Goal: Task Accomplishment & Management: Use online tool/utility

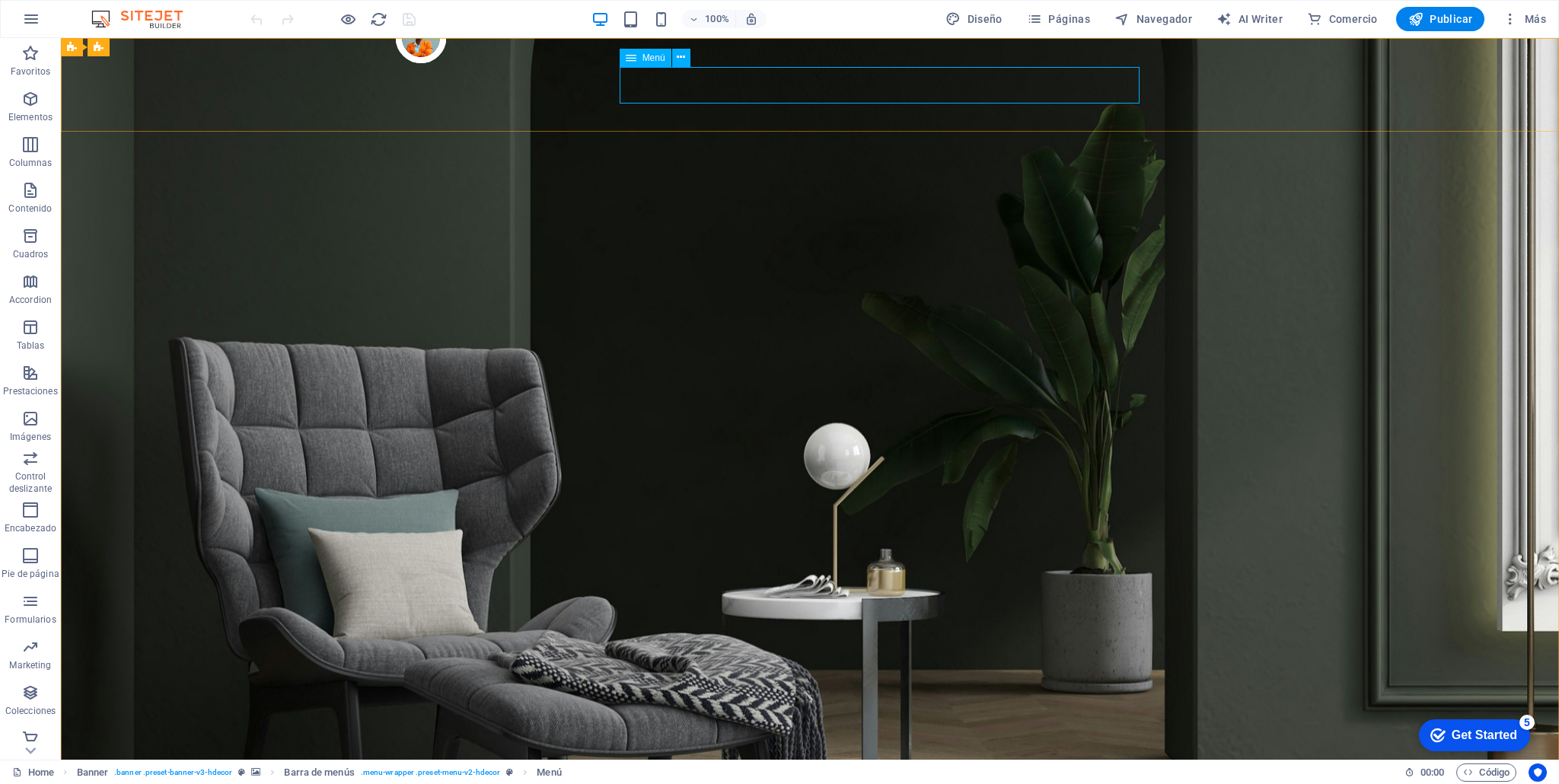
click at [652, 58] on span "Menú" at bounding box center [654, 58] width 23 height 9
drag, startPoint x: 632, startPoint y: 59, endPoint x: 659, endPoint y: 61, distance: 27.1
click at [632, 59] on icon at bounding box center [631, 58] width 11 height 18
click at [680, 57] on icon at bounding box center [681, 57] width 8 height 16
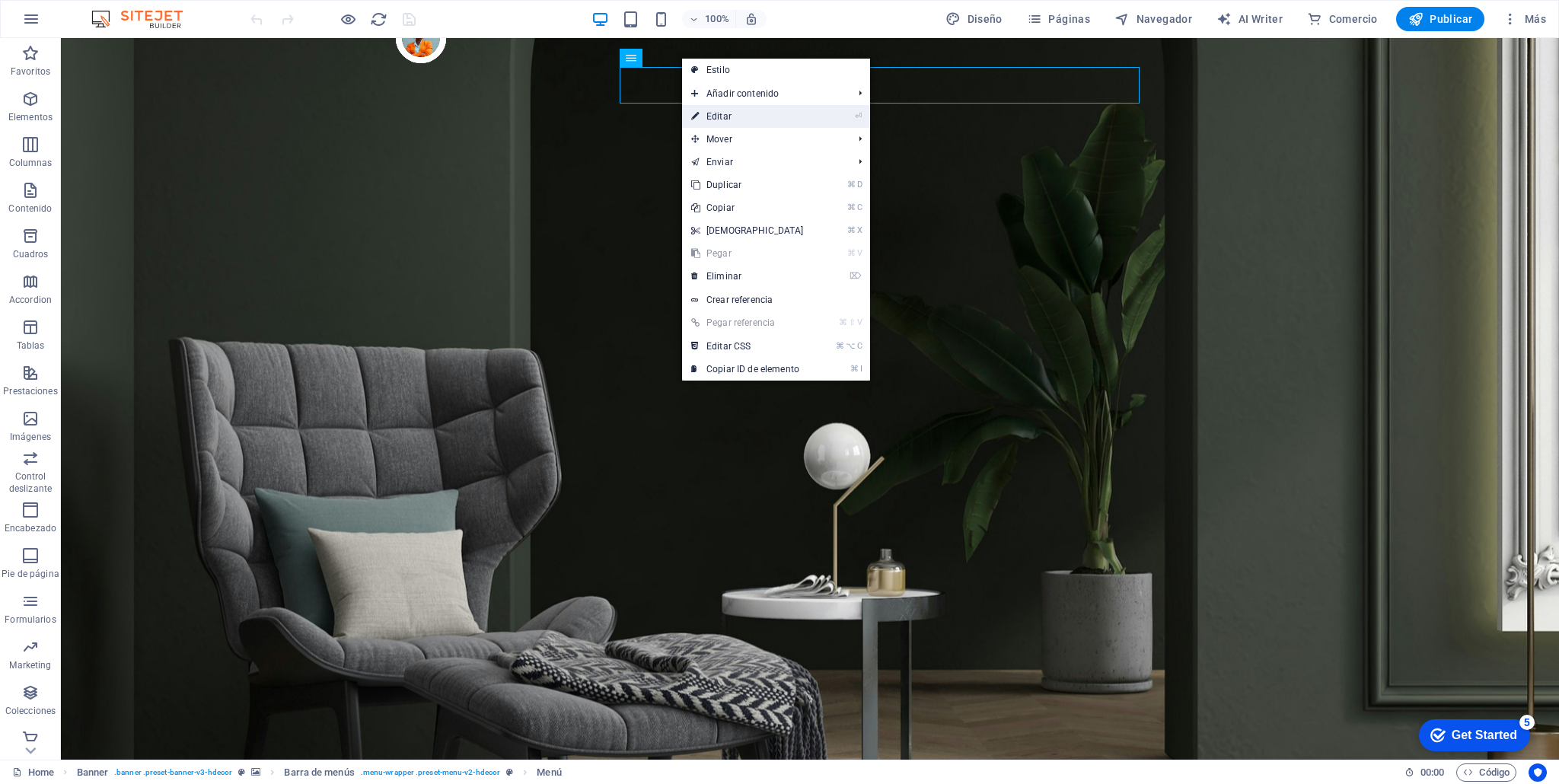
click at [711, 108] on link "⏎ Editar" at bounding box center [747, 116] width 131 height 23
select select "1"
select select
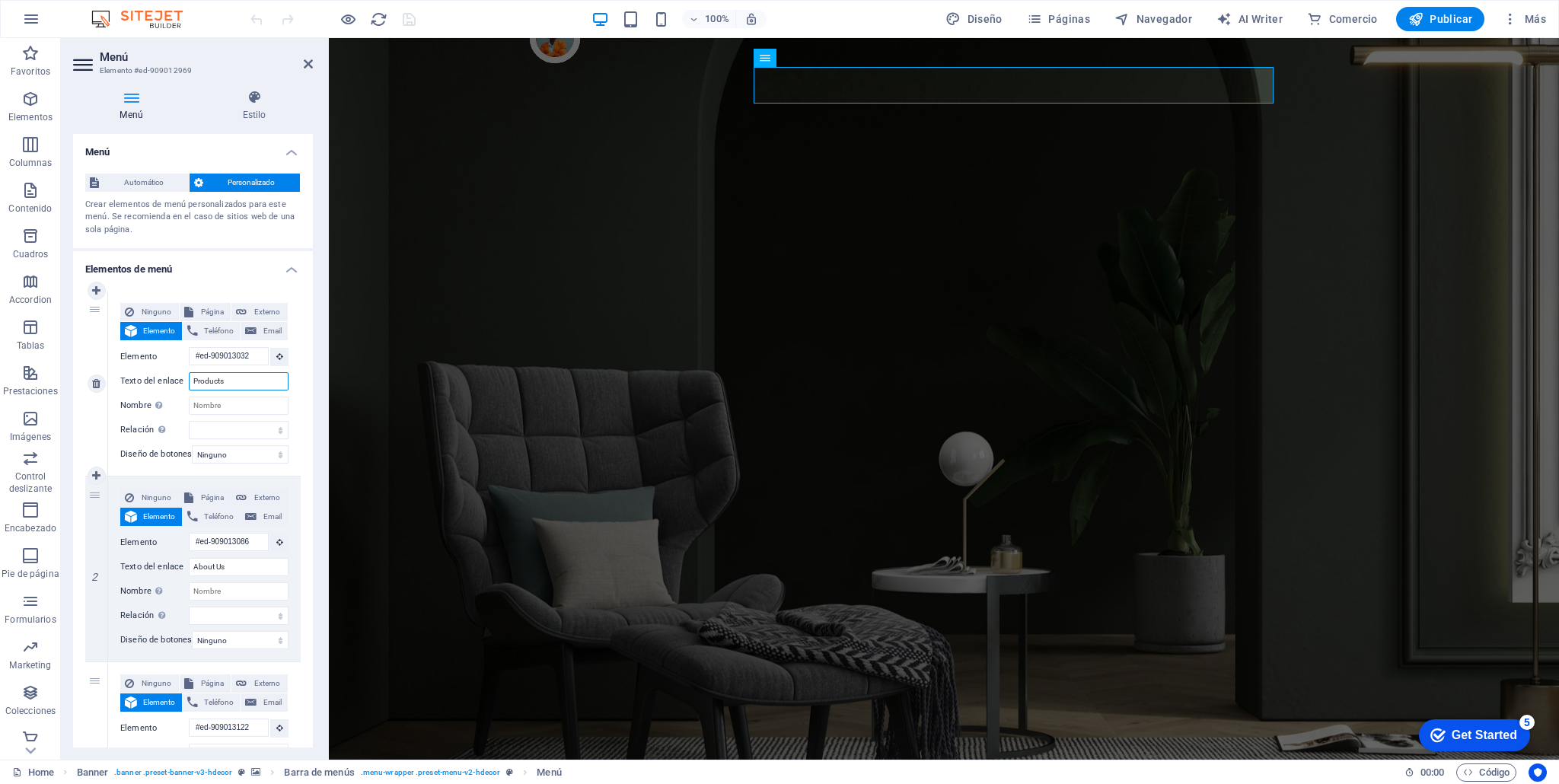
click at [257, 383] on input "Products" at bounding box center [238, 382] width 100 height 18
type input "T"
select select
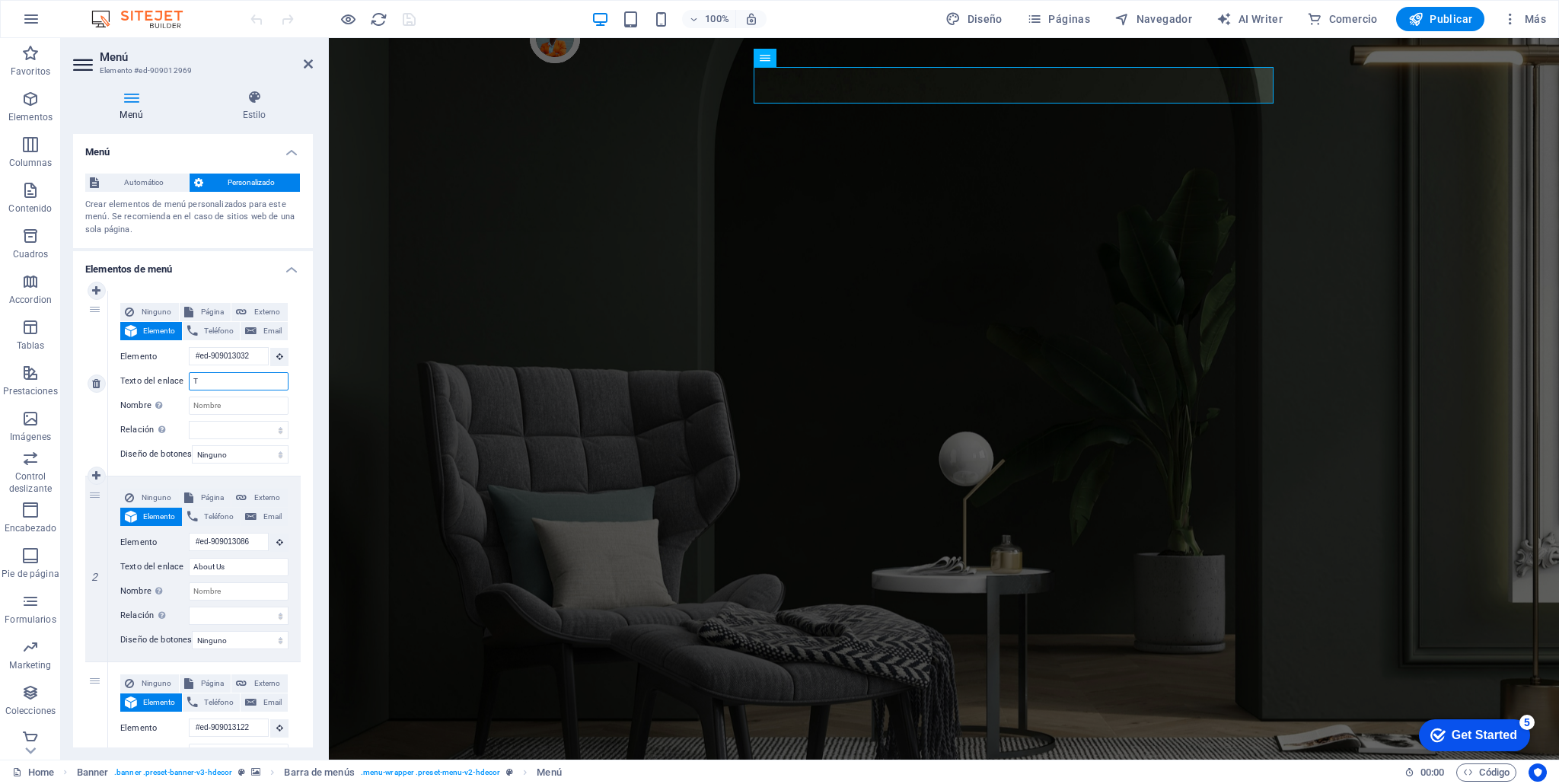
select select
type input "Tie"
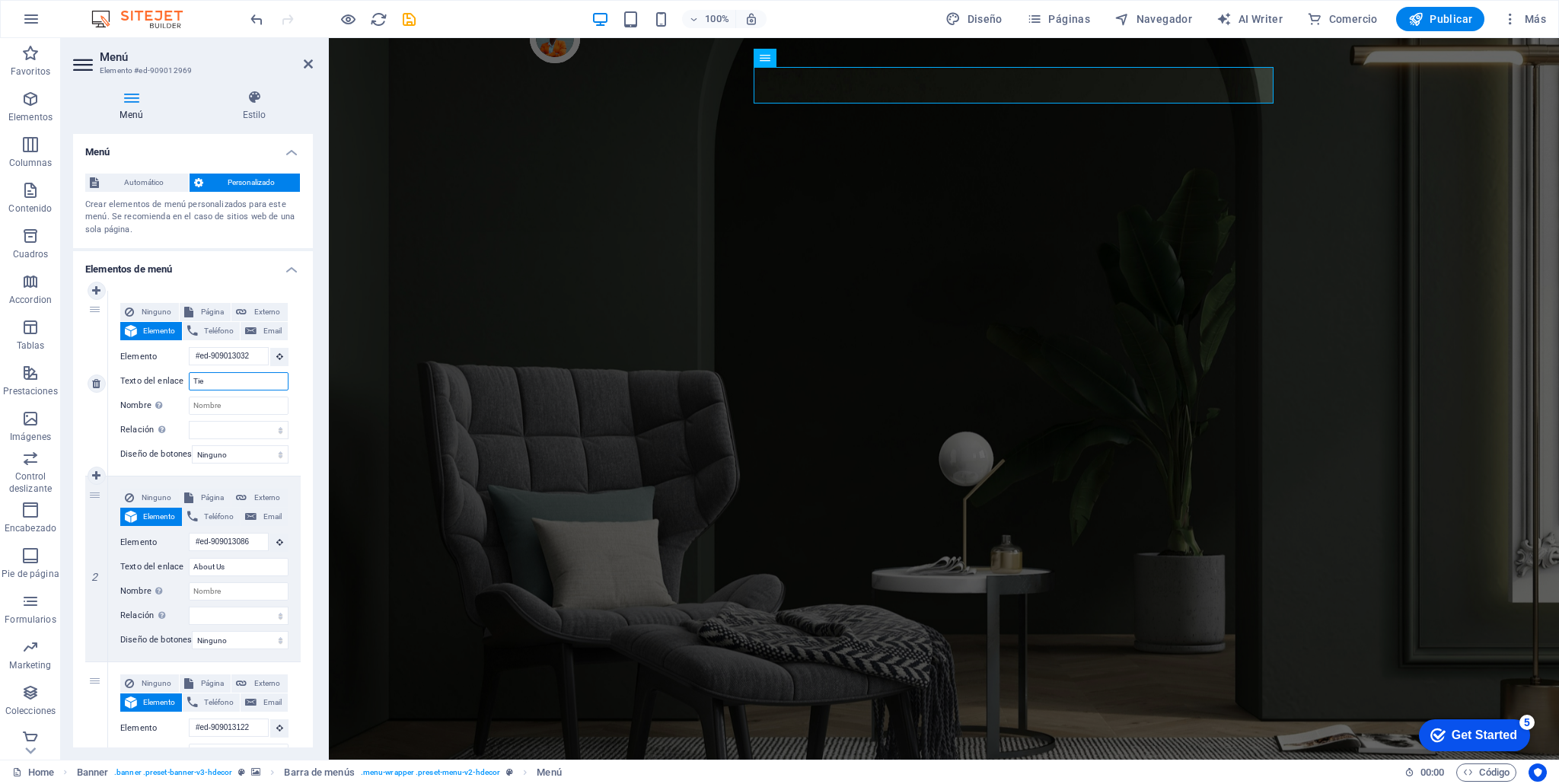
select select
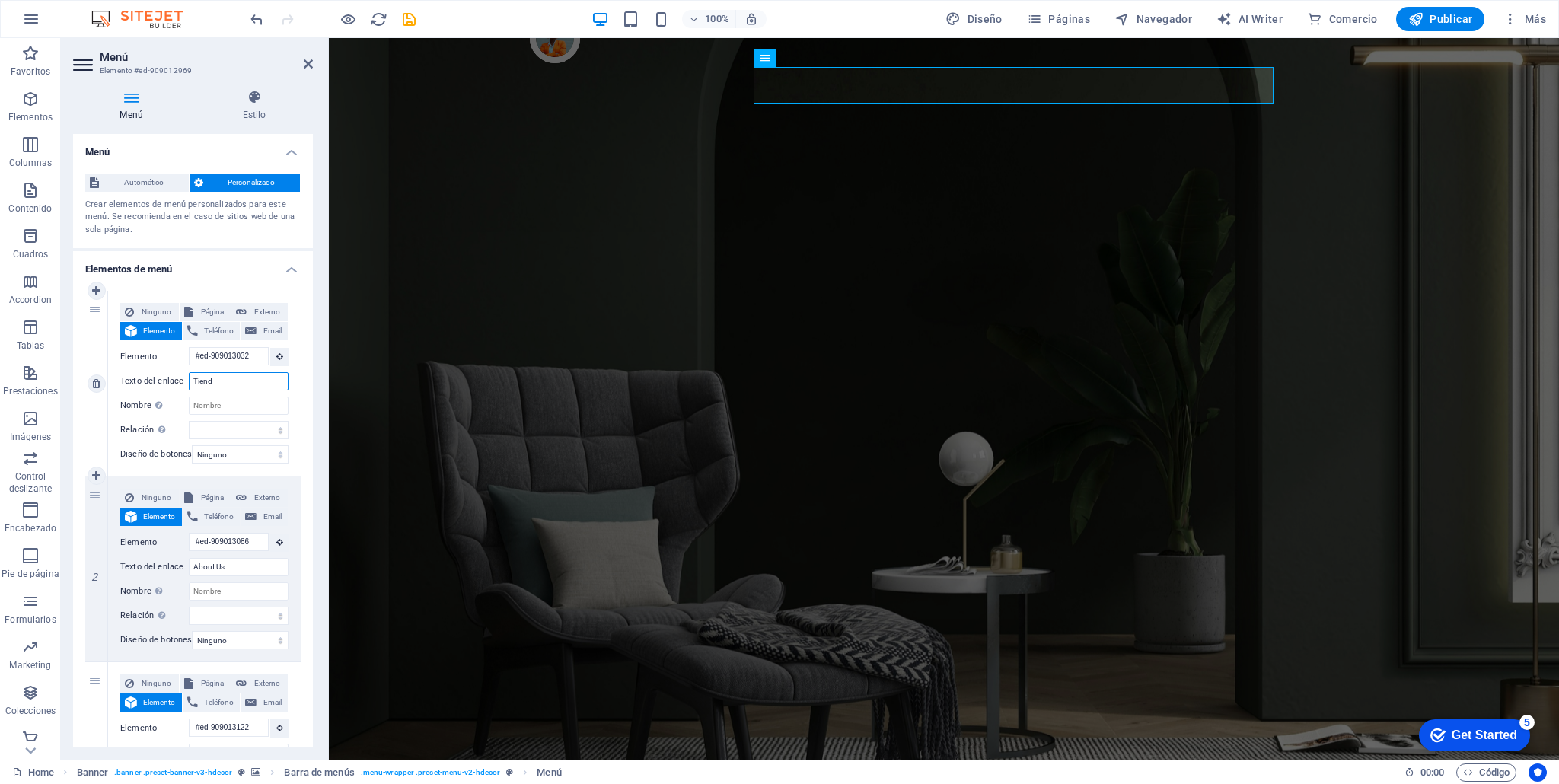
type input "Tienda"
select select
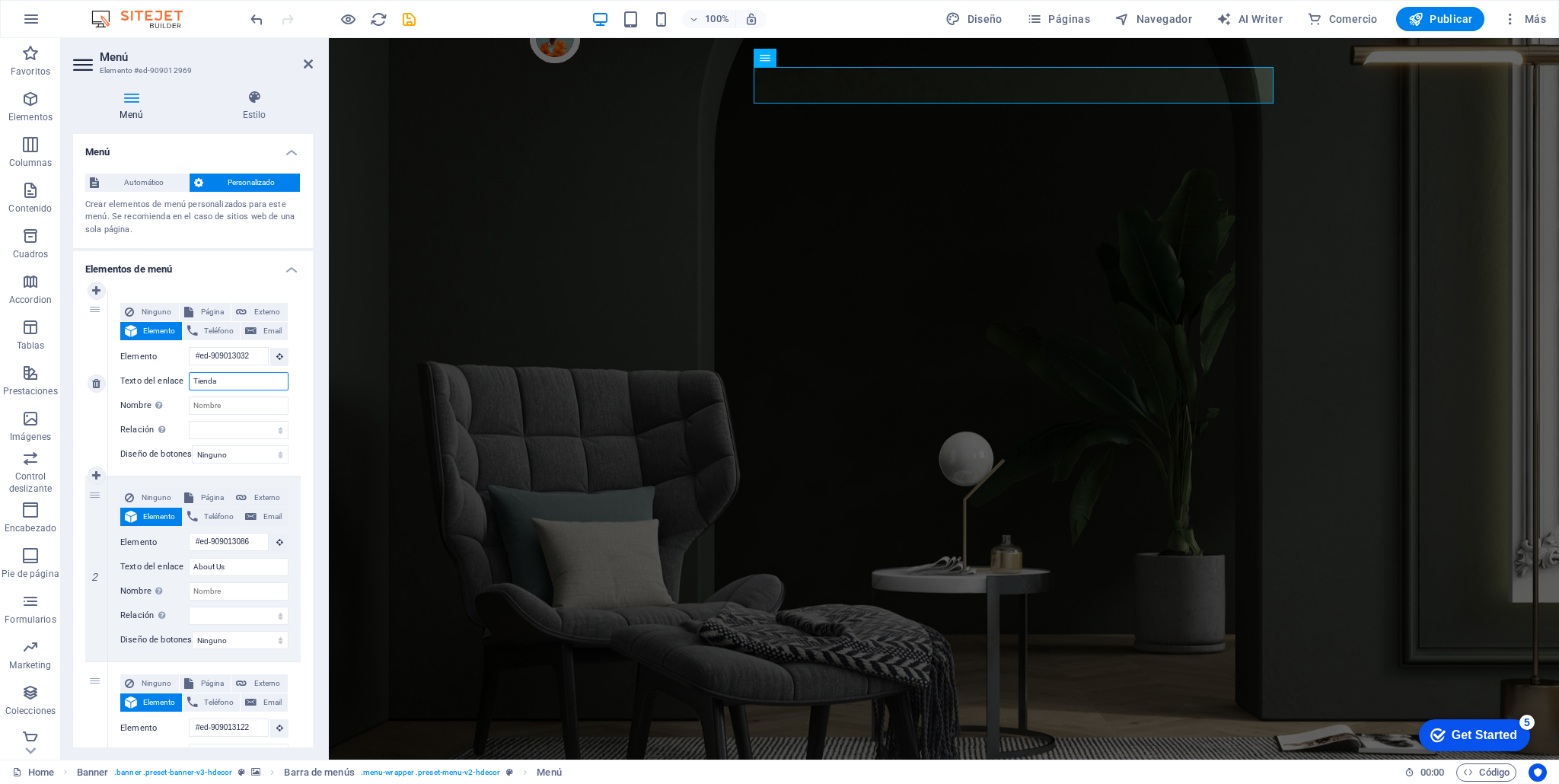
select select
type input "Tienda"
click at [227, 566] on input "About Us" at bounding box center [238, 567] width 100 height 18
type input "N"
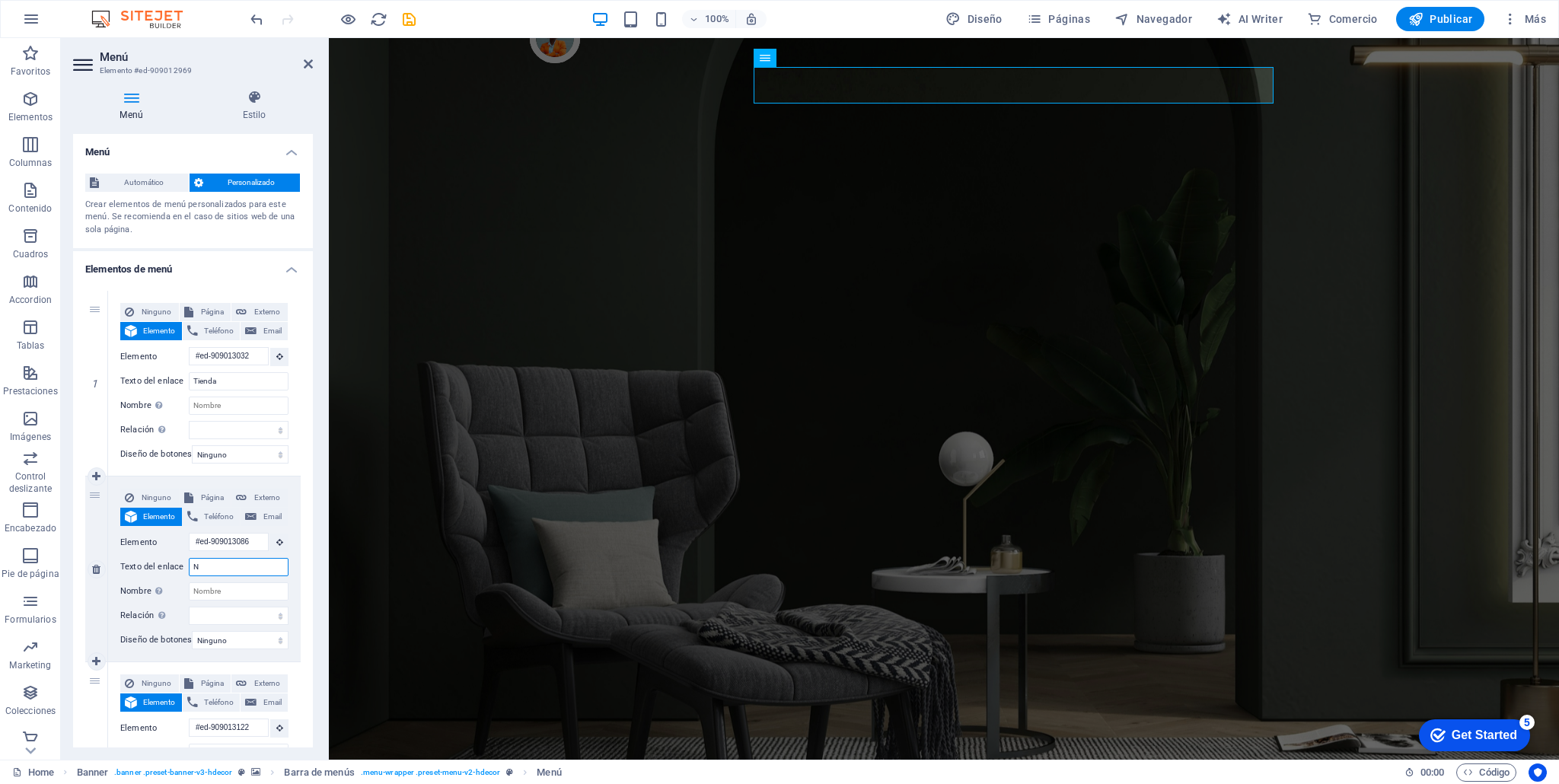
select select
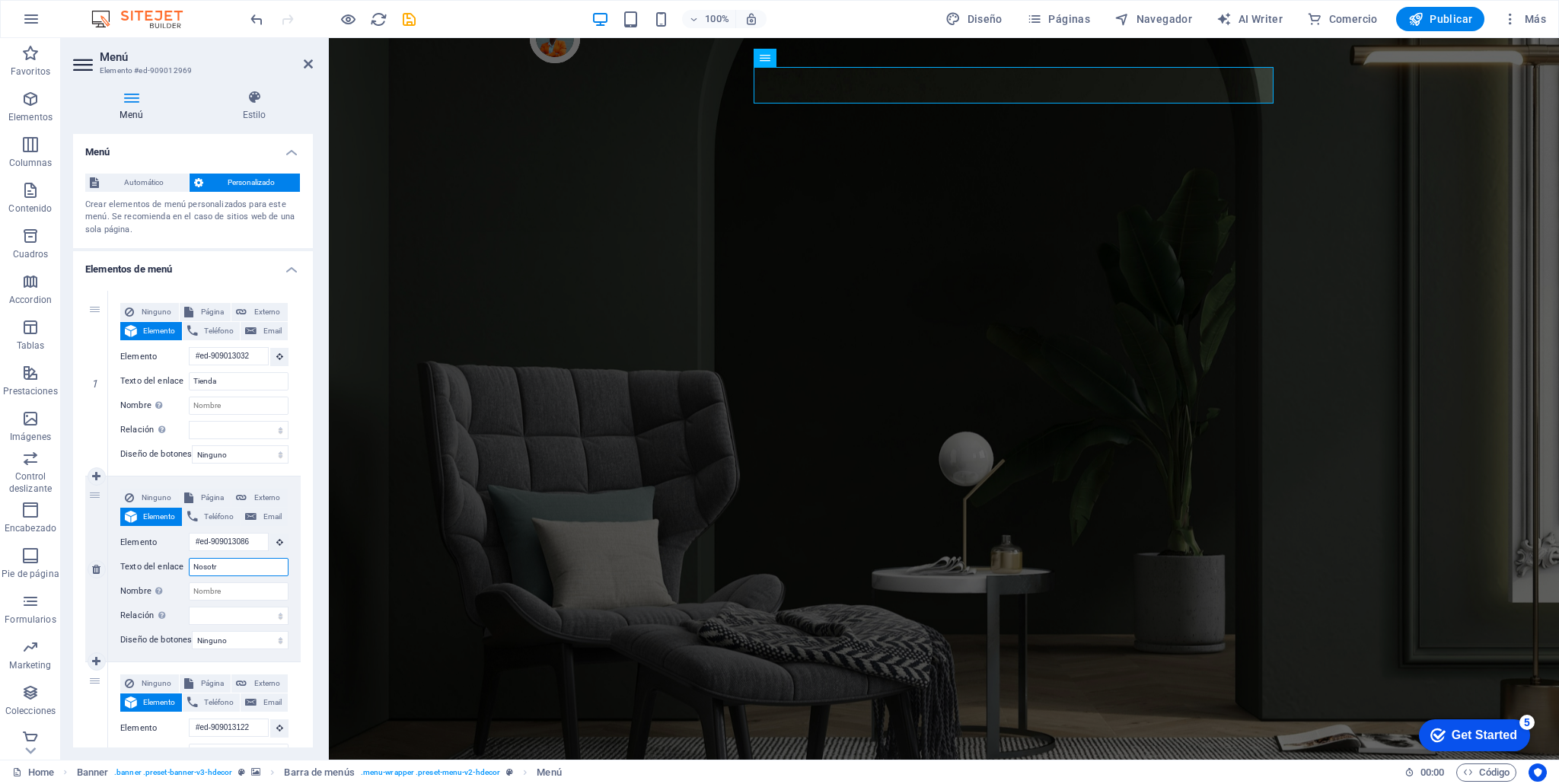
type input "Nosotro"
select select
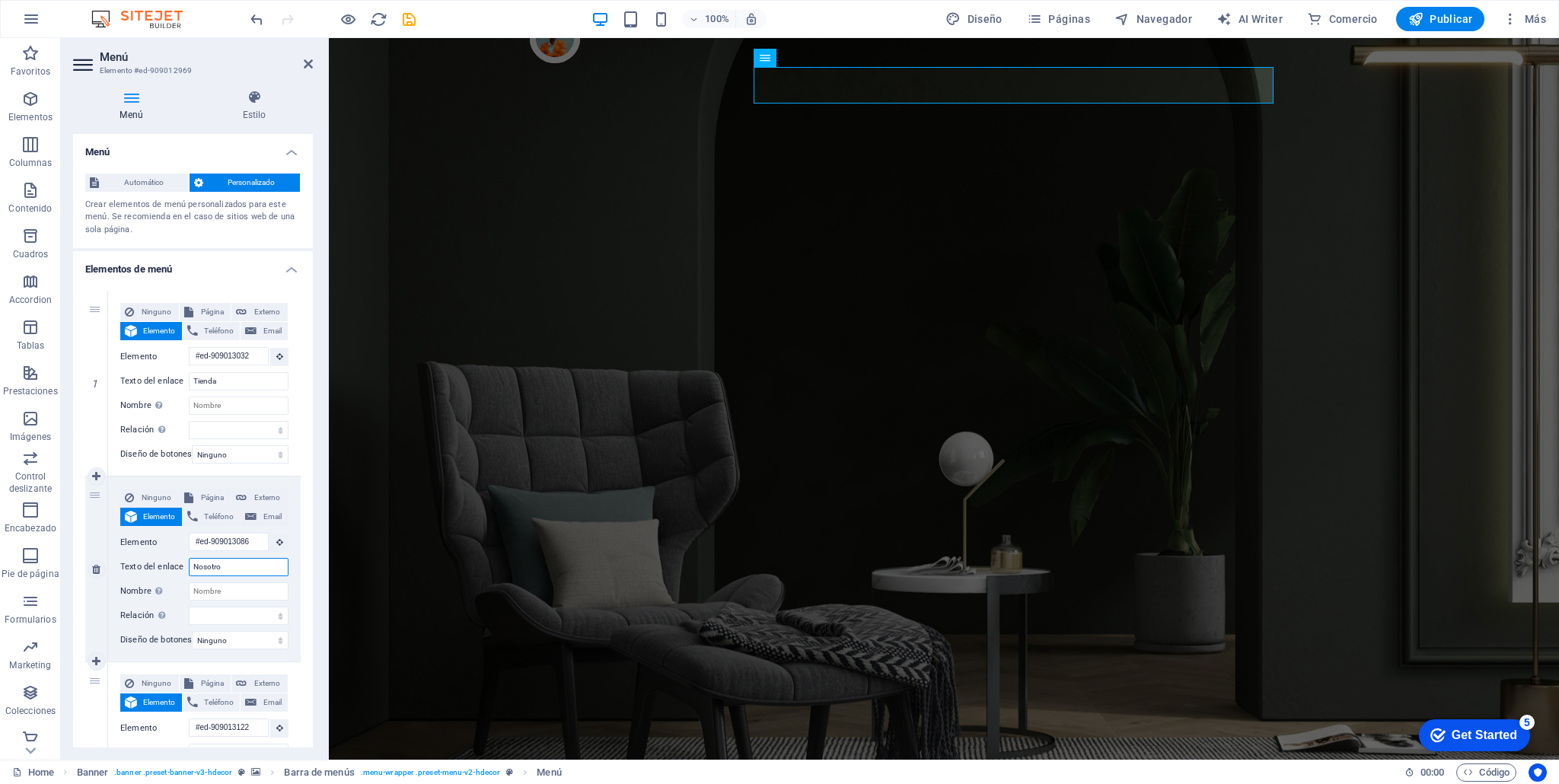
select select
type input "Nosotros"
select select
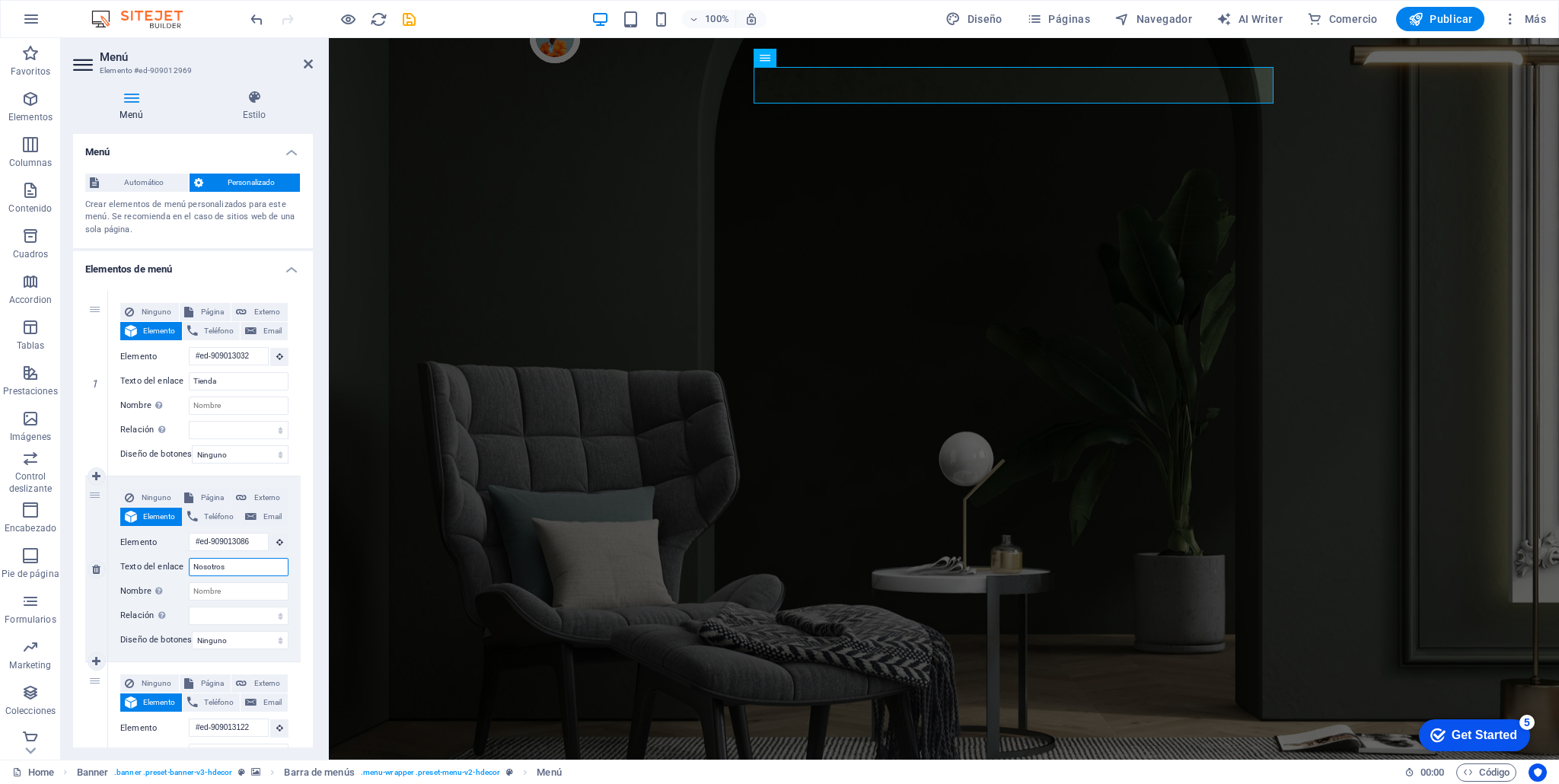
select select
type input "Nosotros"
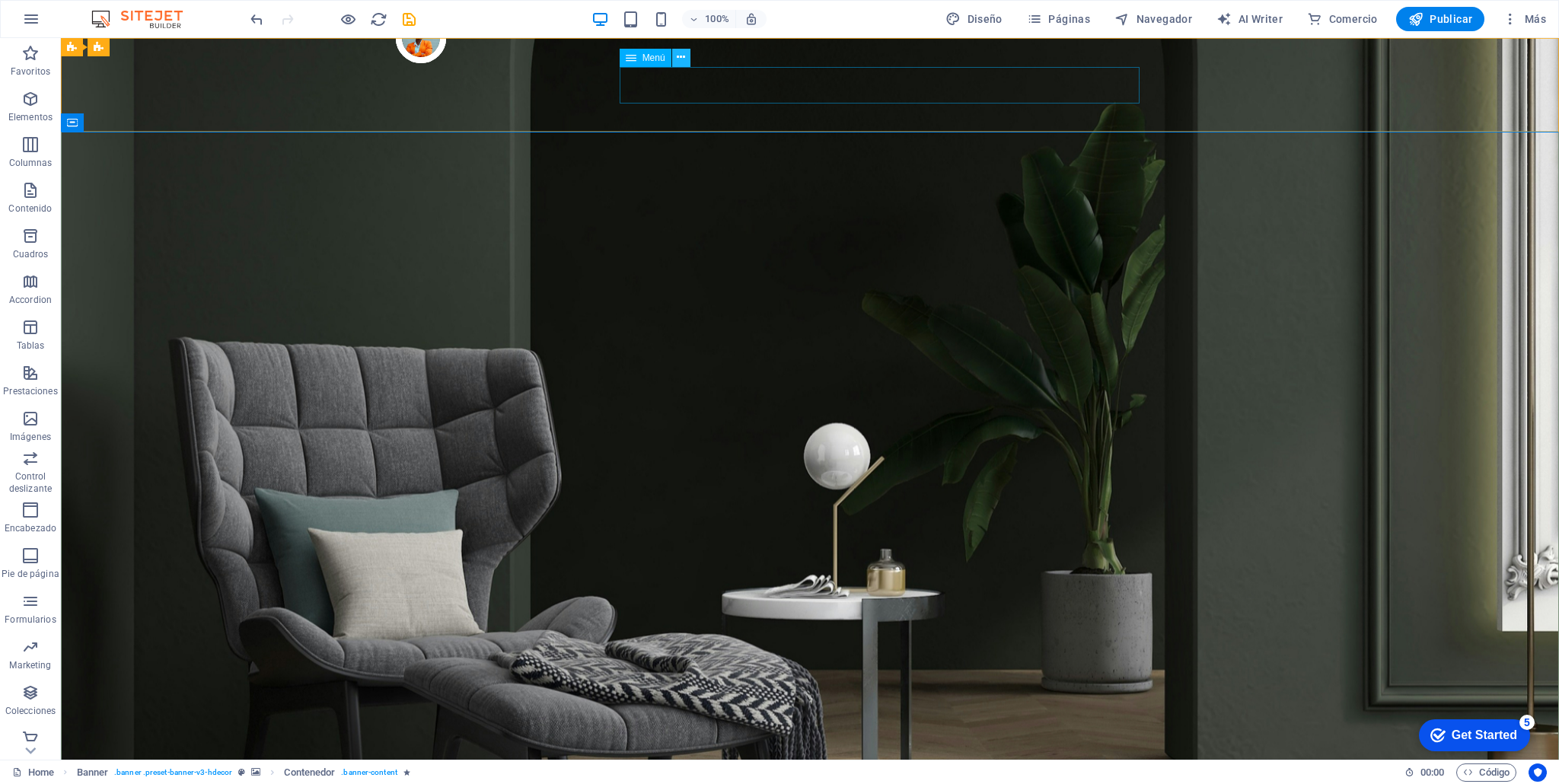
click at [679, 59] on icon at bounding box center [681, 57] width 8 height 16
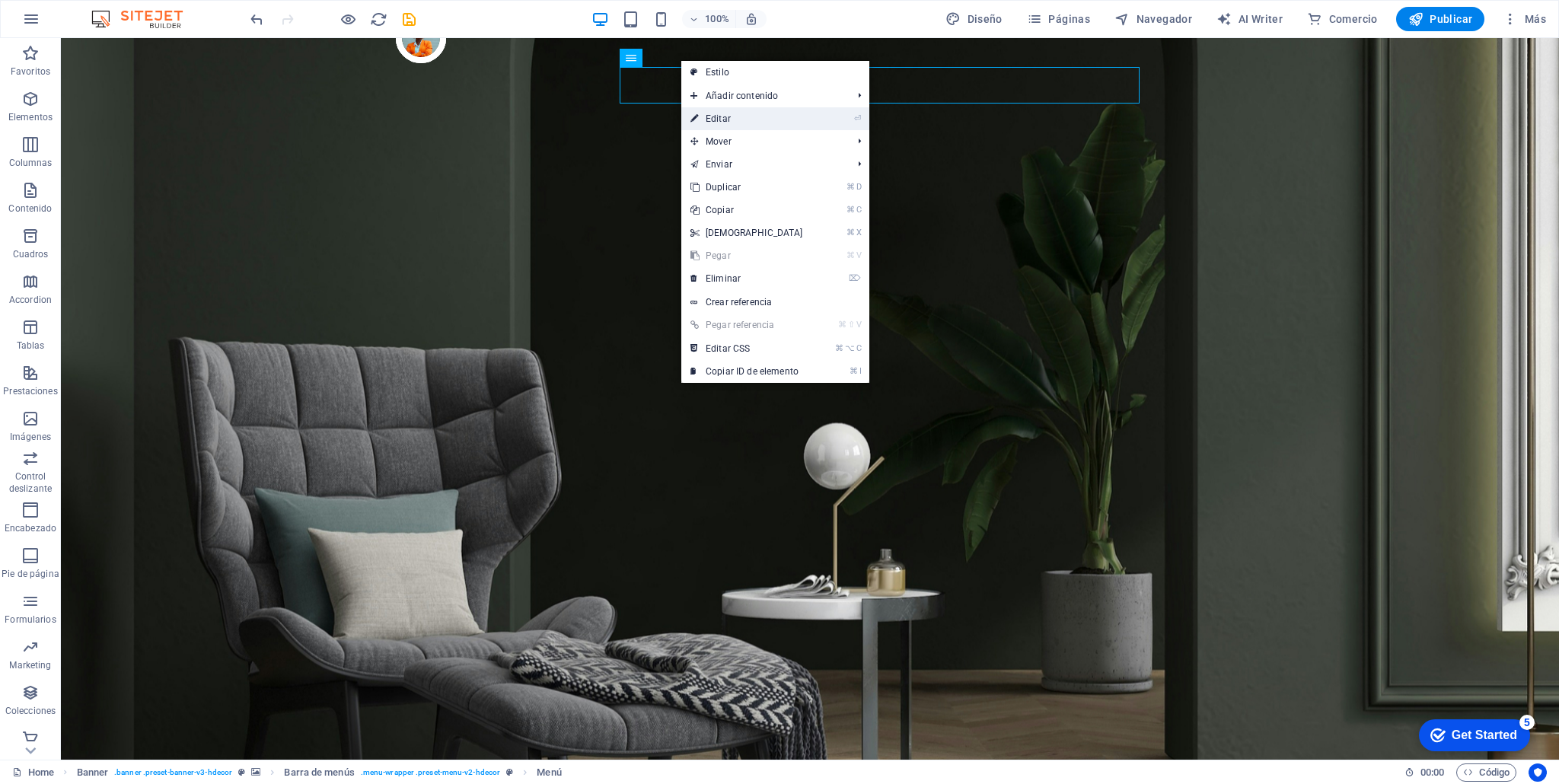
click at [715, 116] on link "⏎ Editar" at bounding box center [746, 118] width 131 height 23
select select "1"
select select
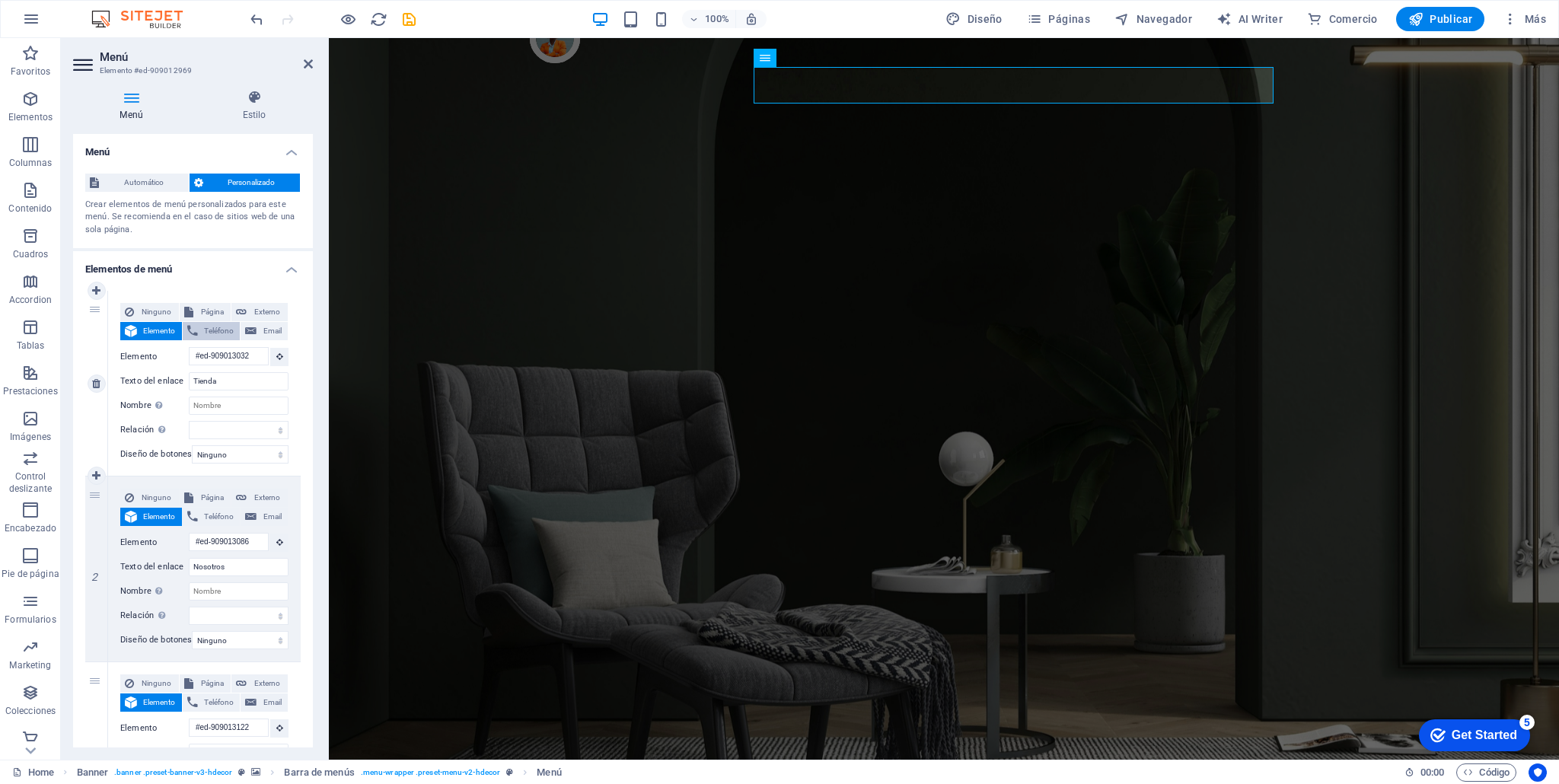
click at [213, 333] on span "Teléfono" at bounding box center [219, 331] width 33 height 18
select select
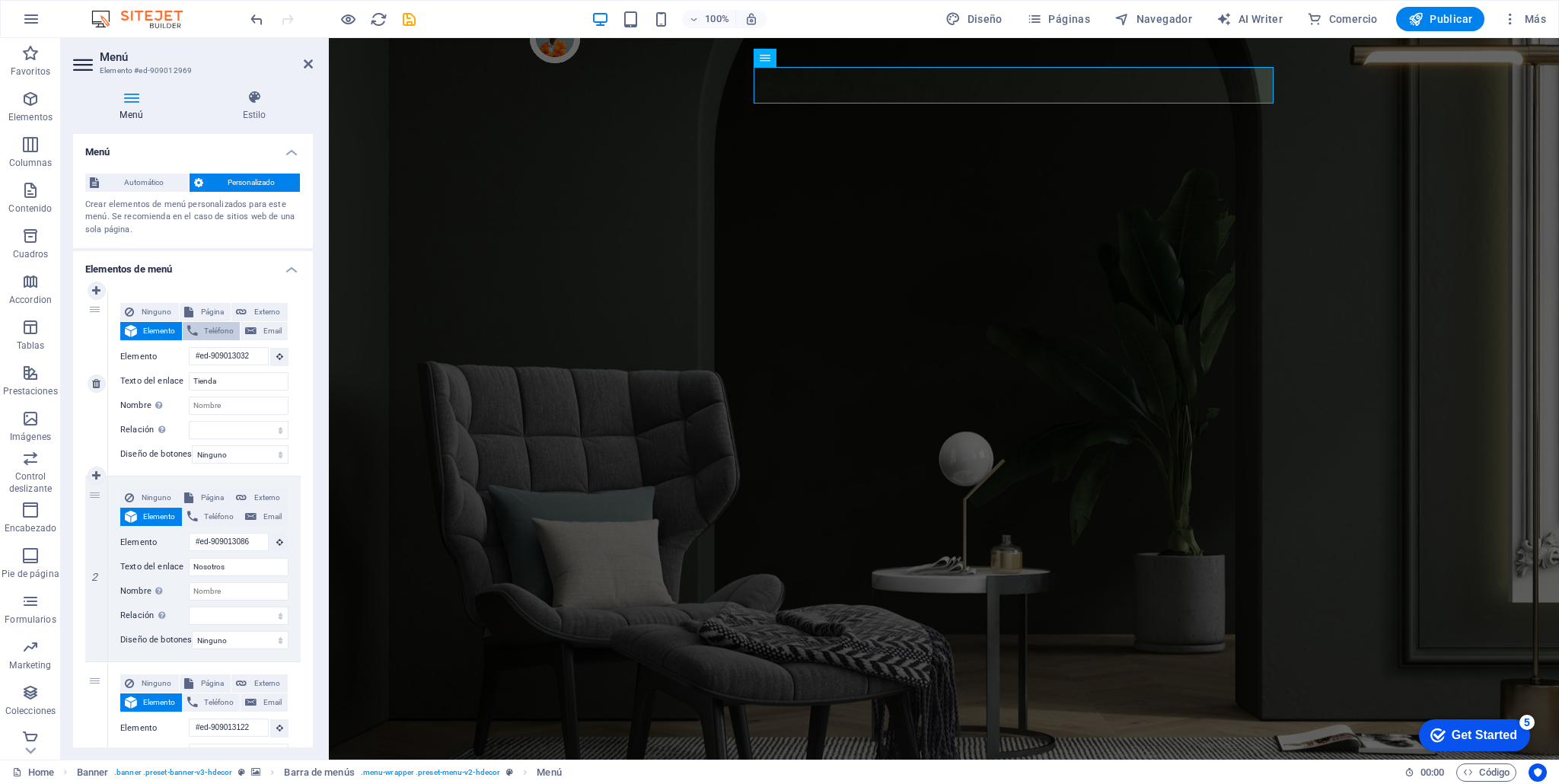
select select
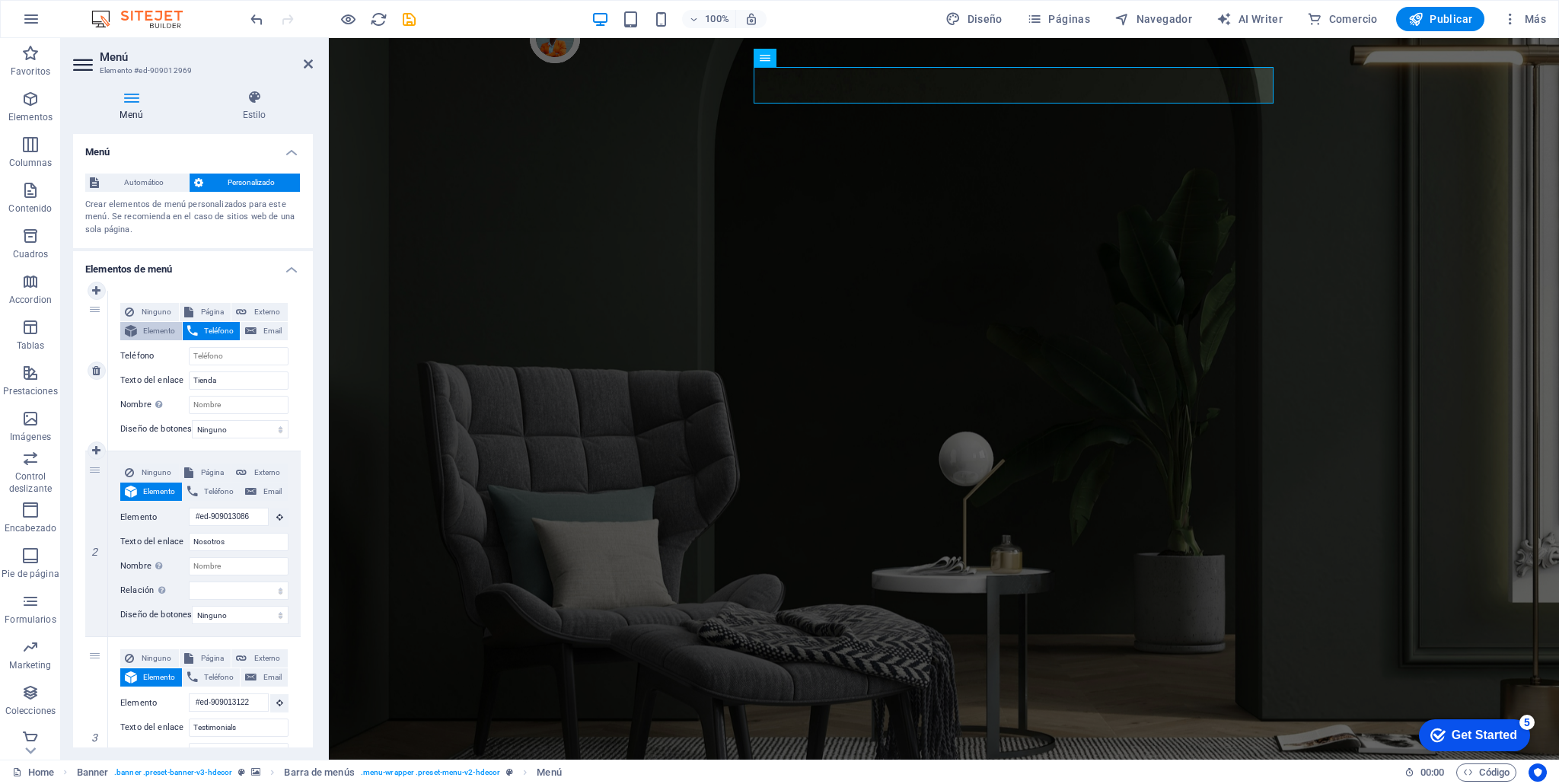
click at [157, 334] on span "Elemento" at bounding box center [159, 331] width 36 height 18
select select
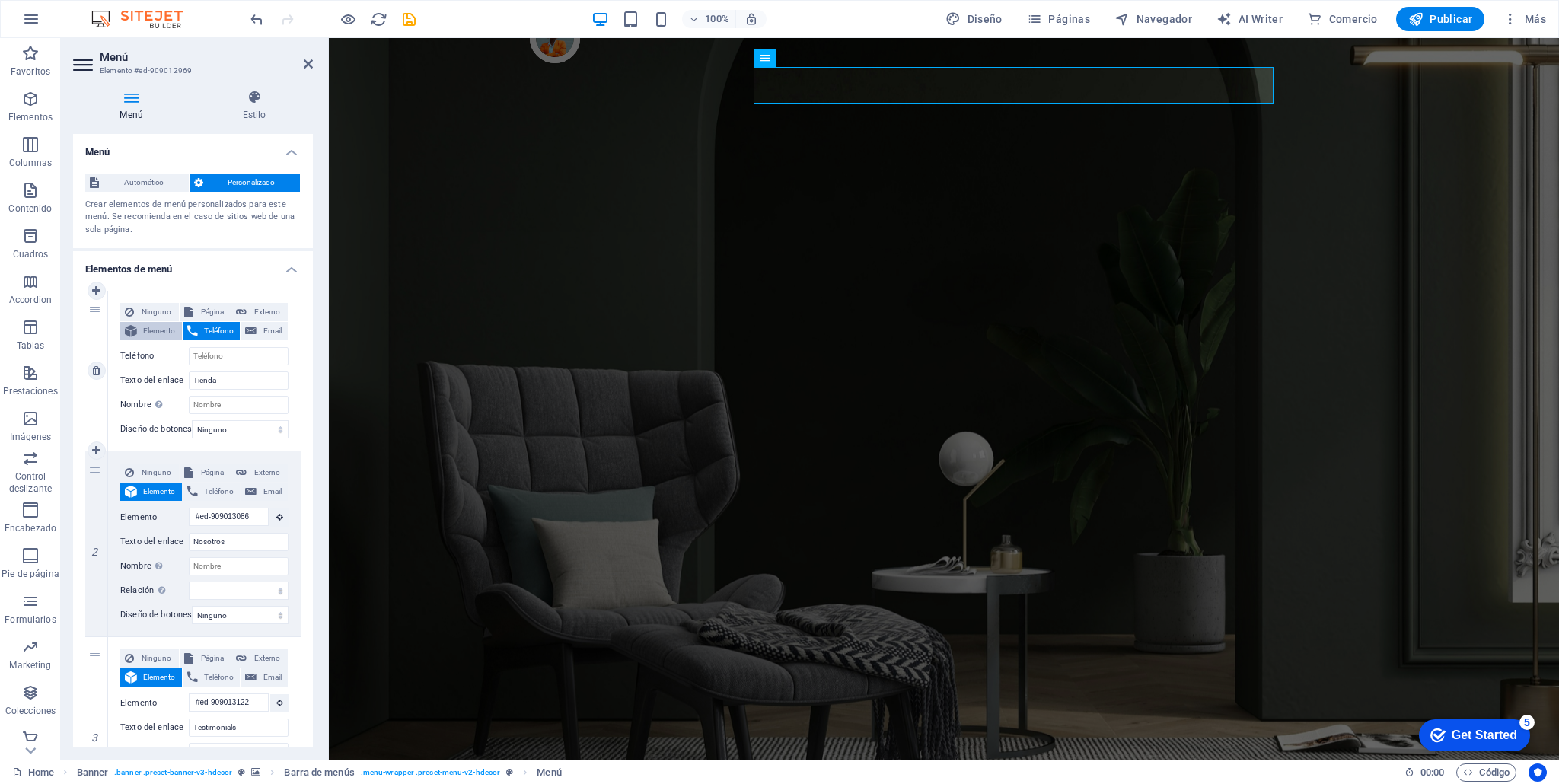
select select
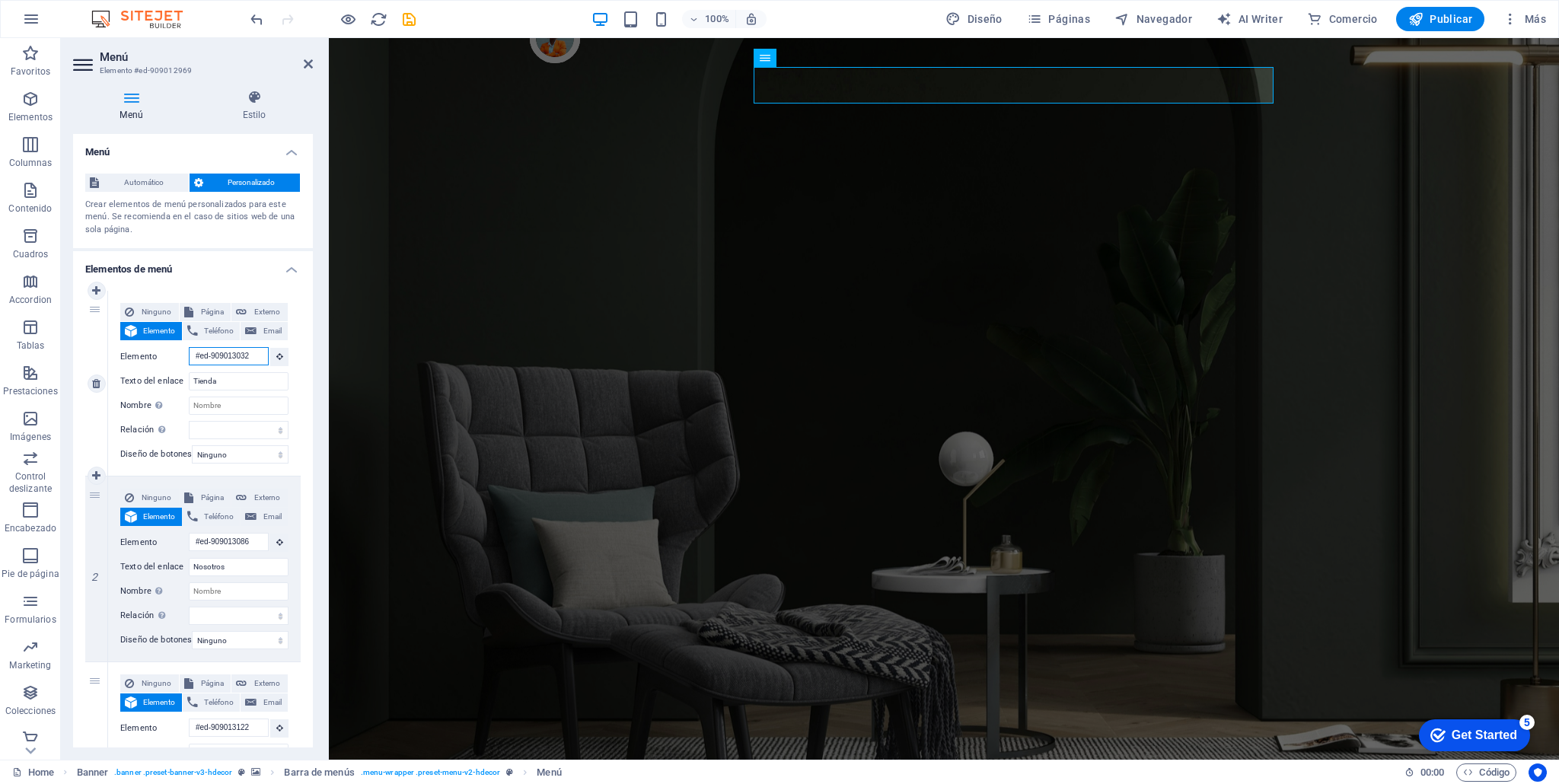
scroll to position [0, 3]
click at [161, 310] on span "Ninguno" at bounding box center [156, 312] width 36 height 18
select select
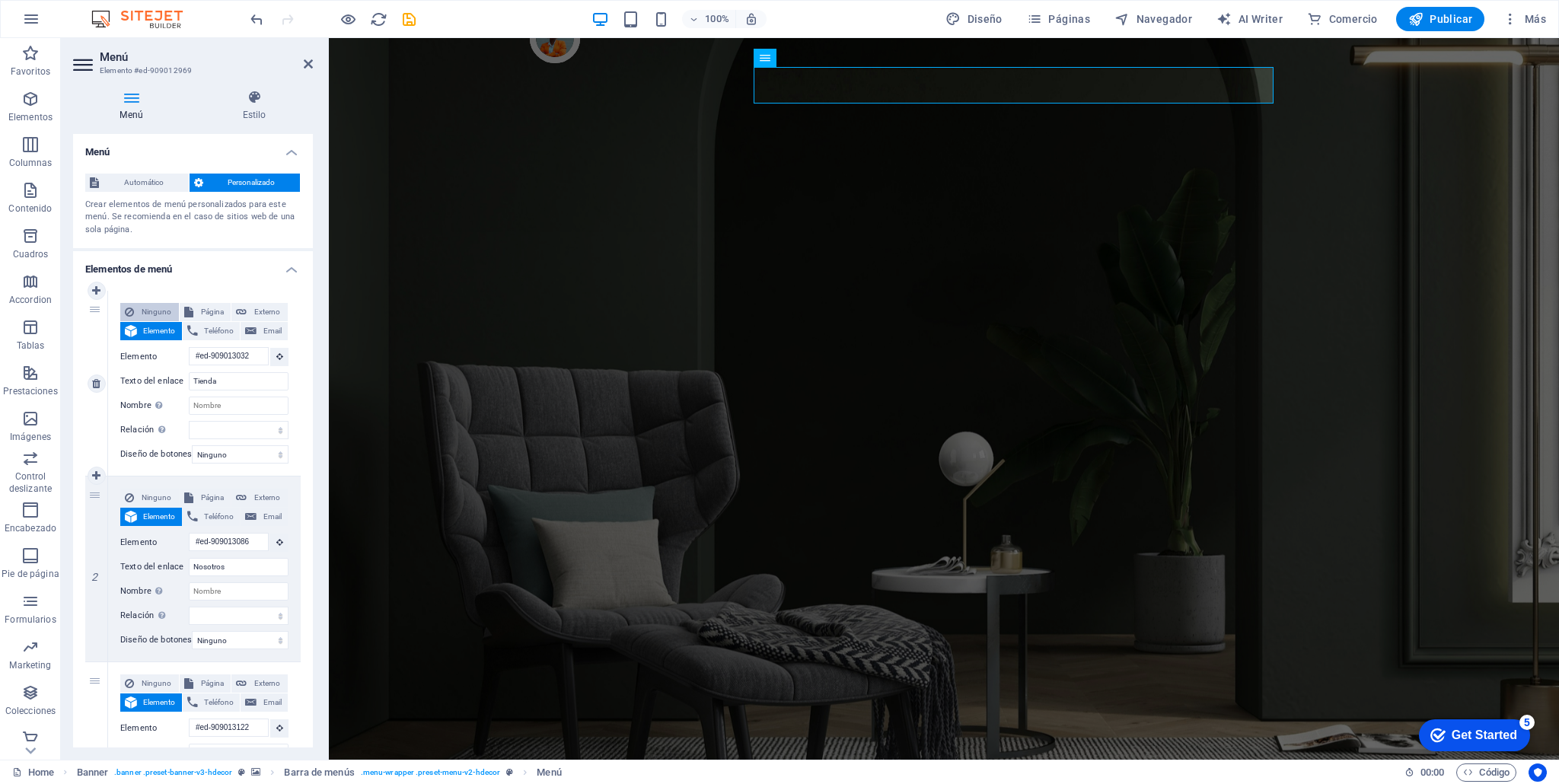
select select
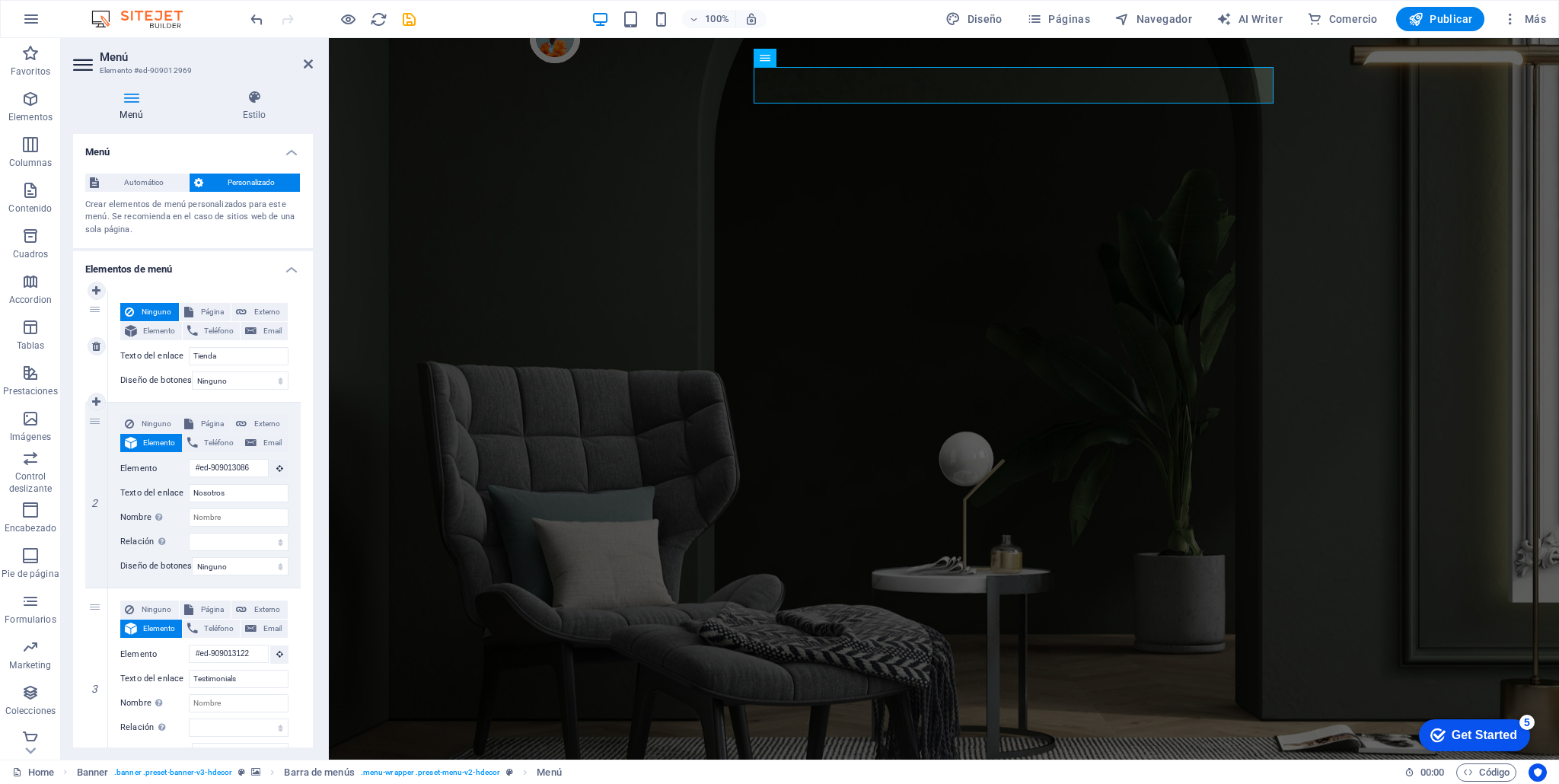
scroll to position [0, 0]
click at [157, 327] on span "Elemento" at bounding box center [159, 331] width 36 height 18
select select
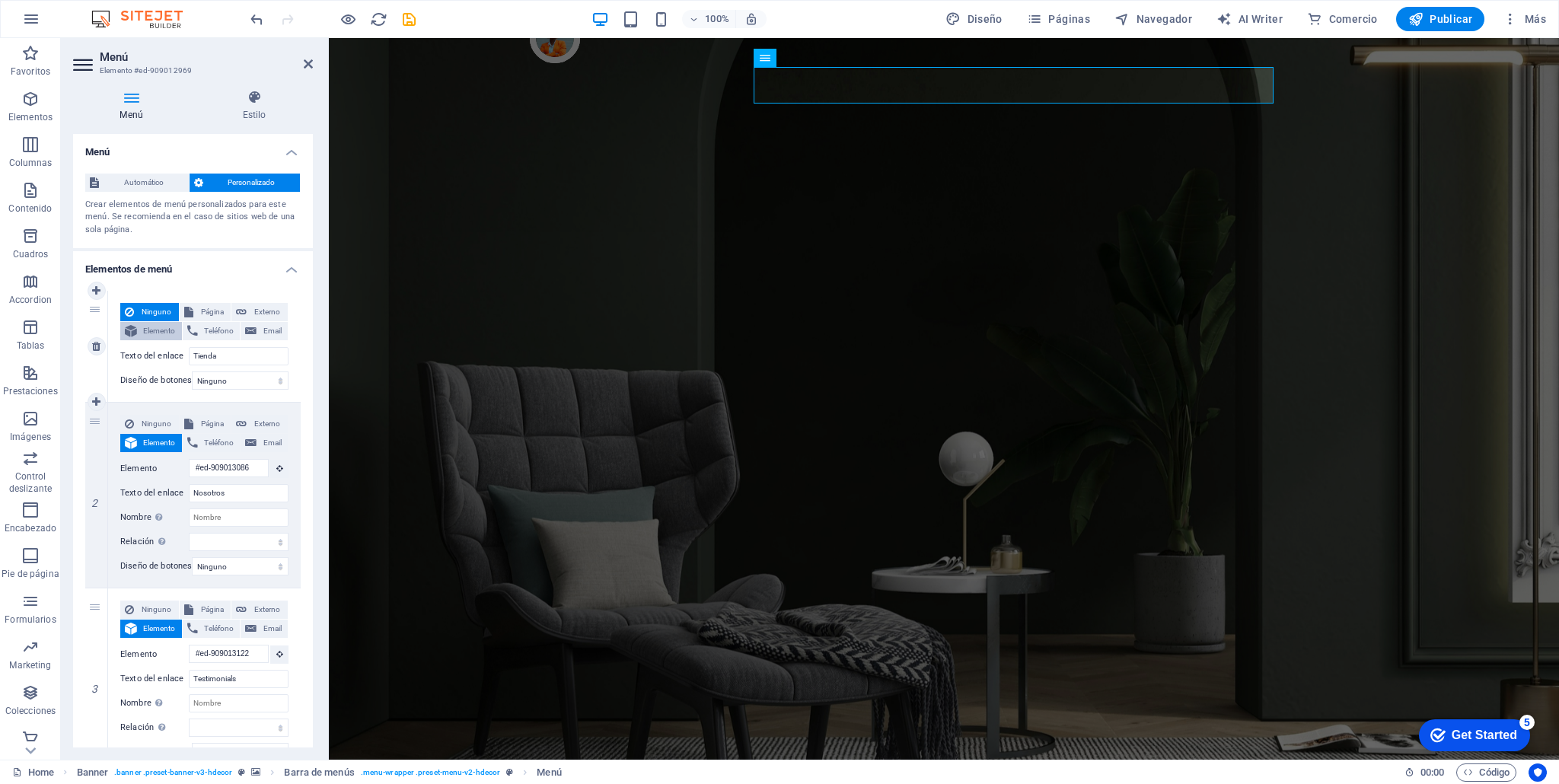
select select
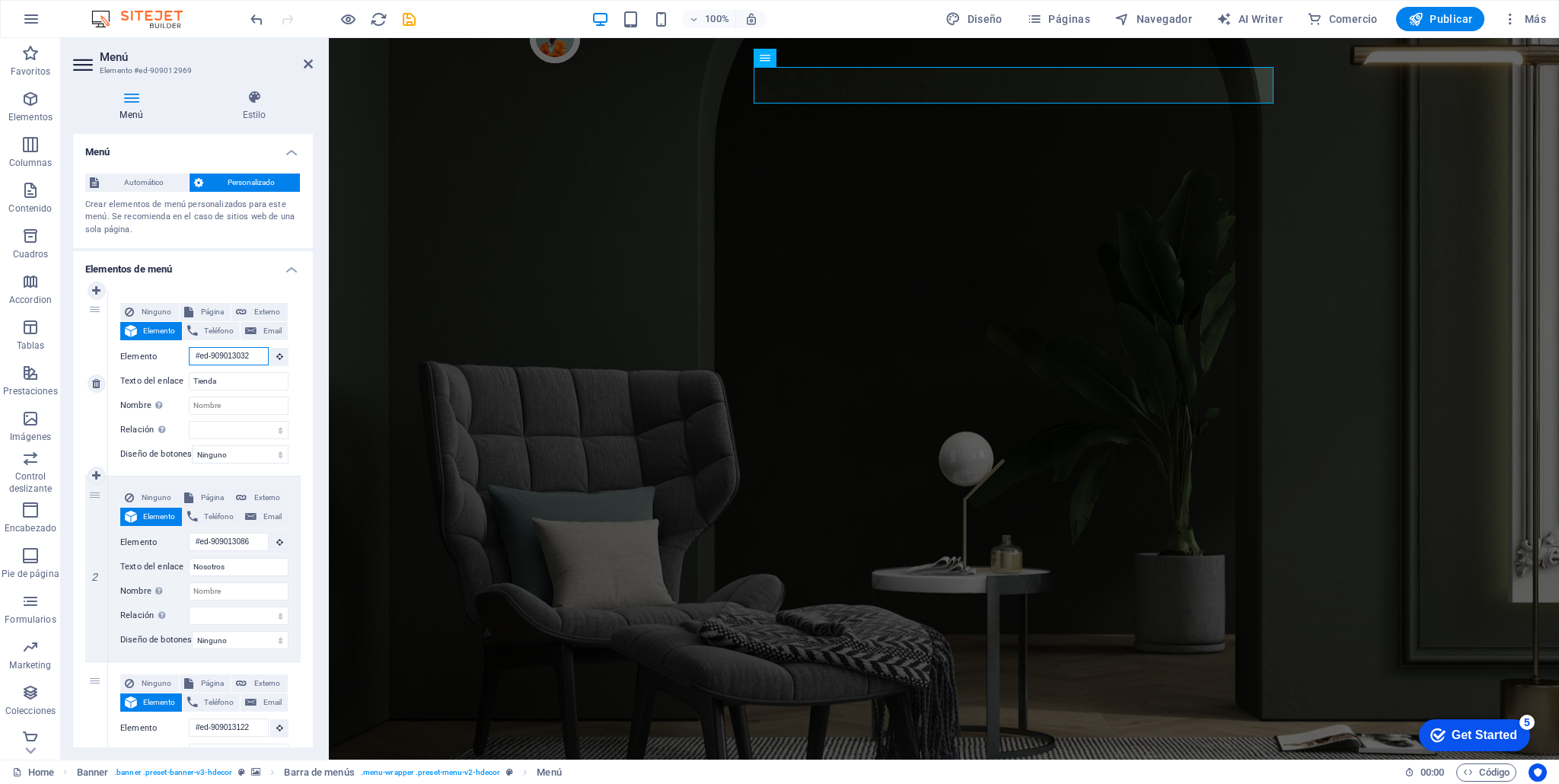
scroll to position [0, 3]
click at [276, 358] on icon at bounding box center [279, 356] width 7 height 8
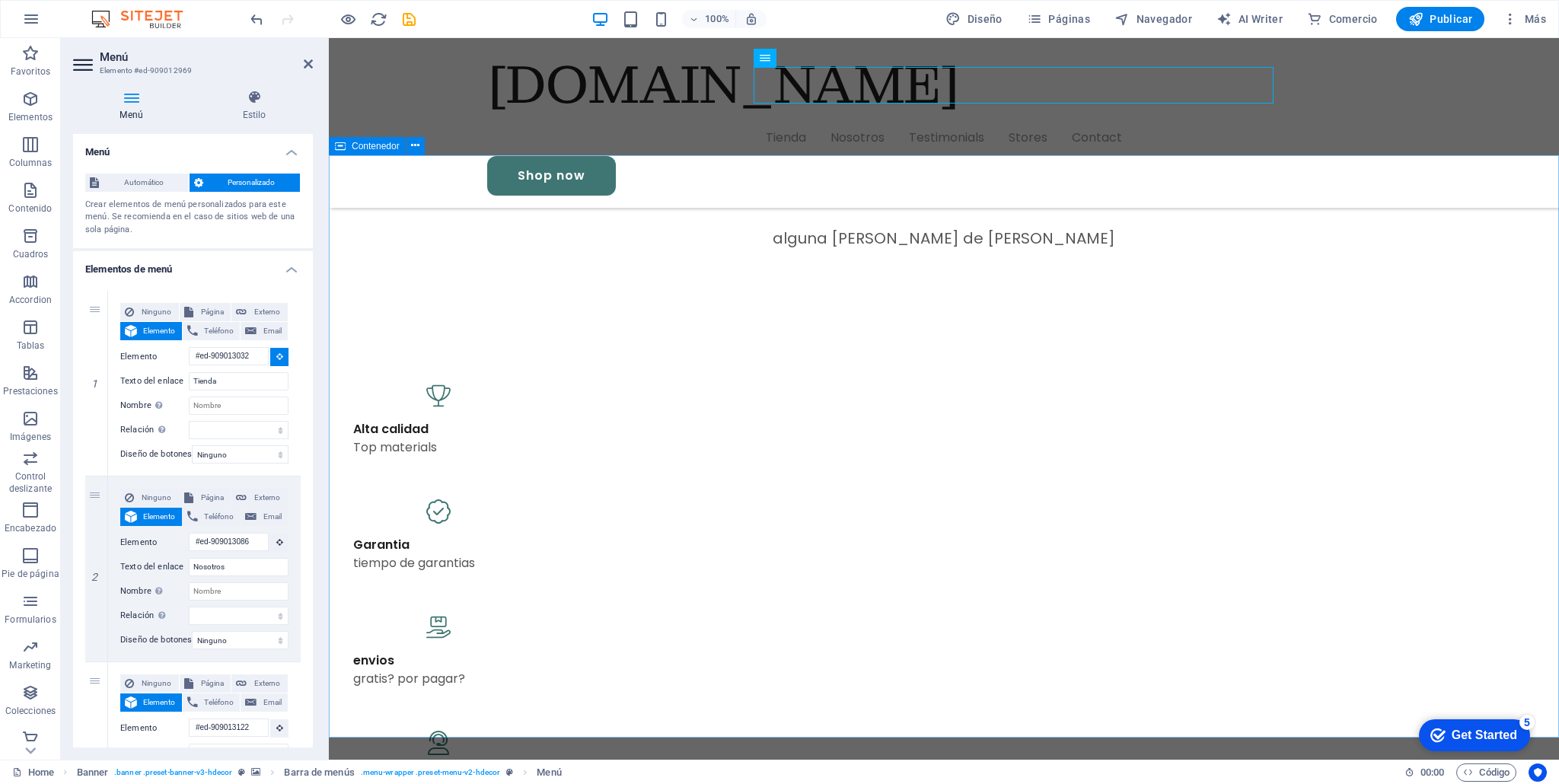
scroll to position [930, 0]
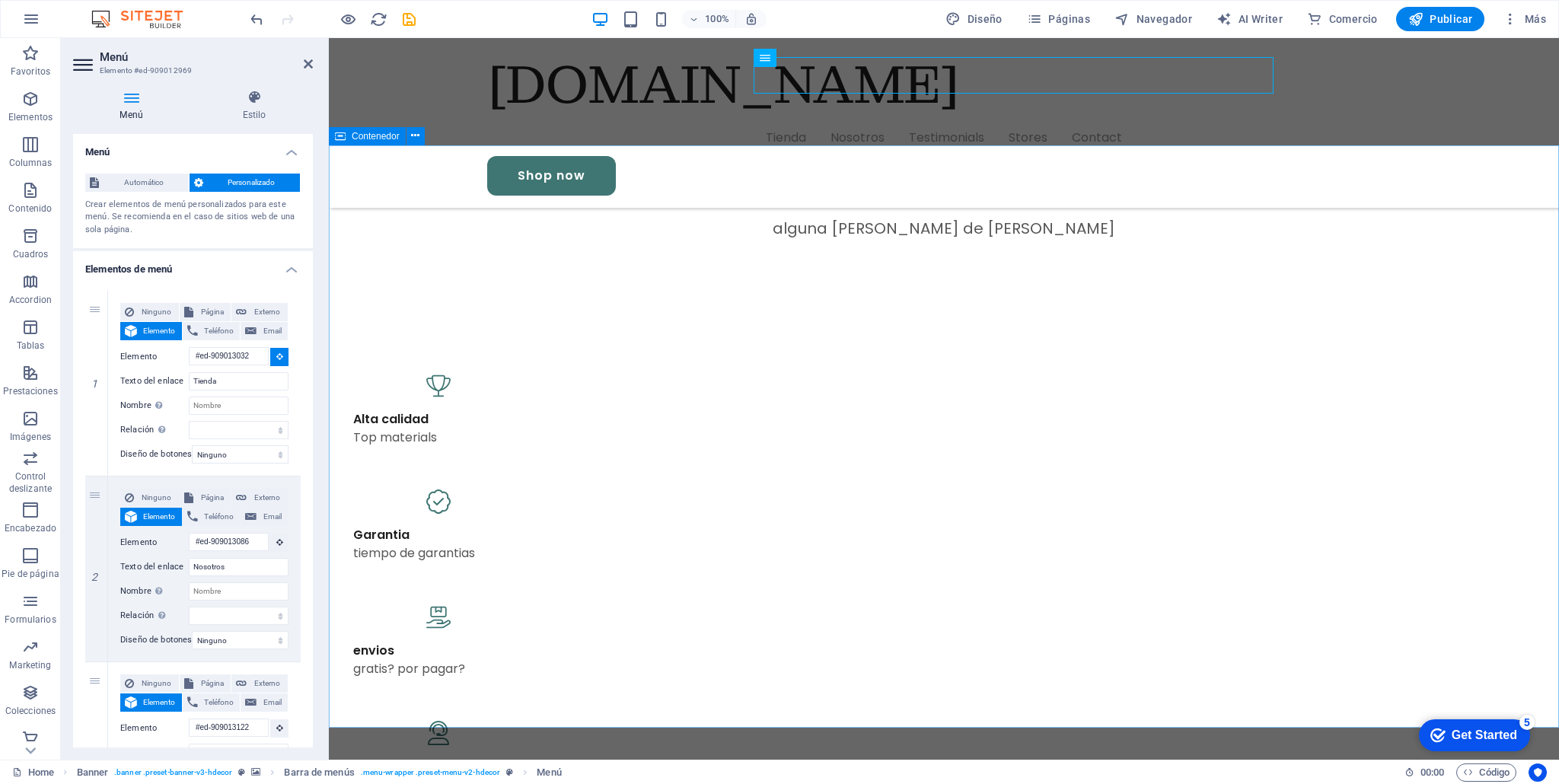
select select
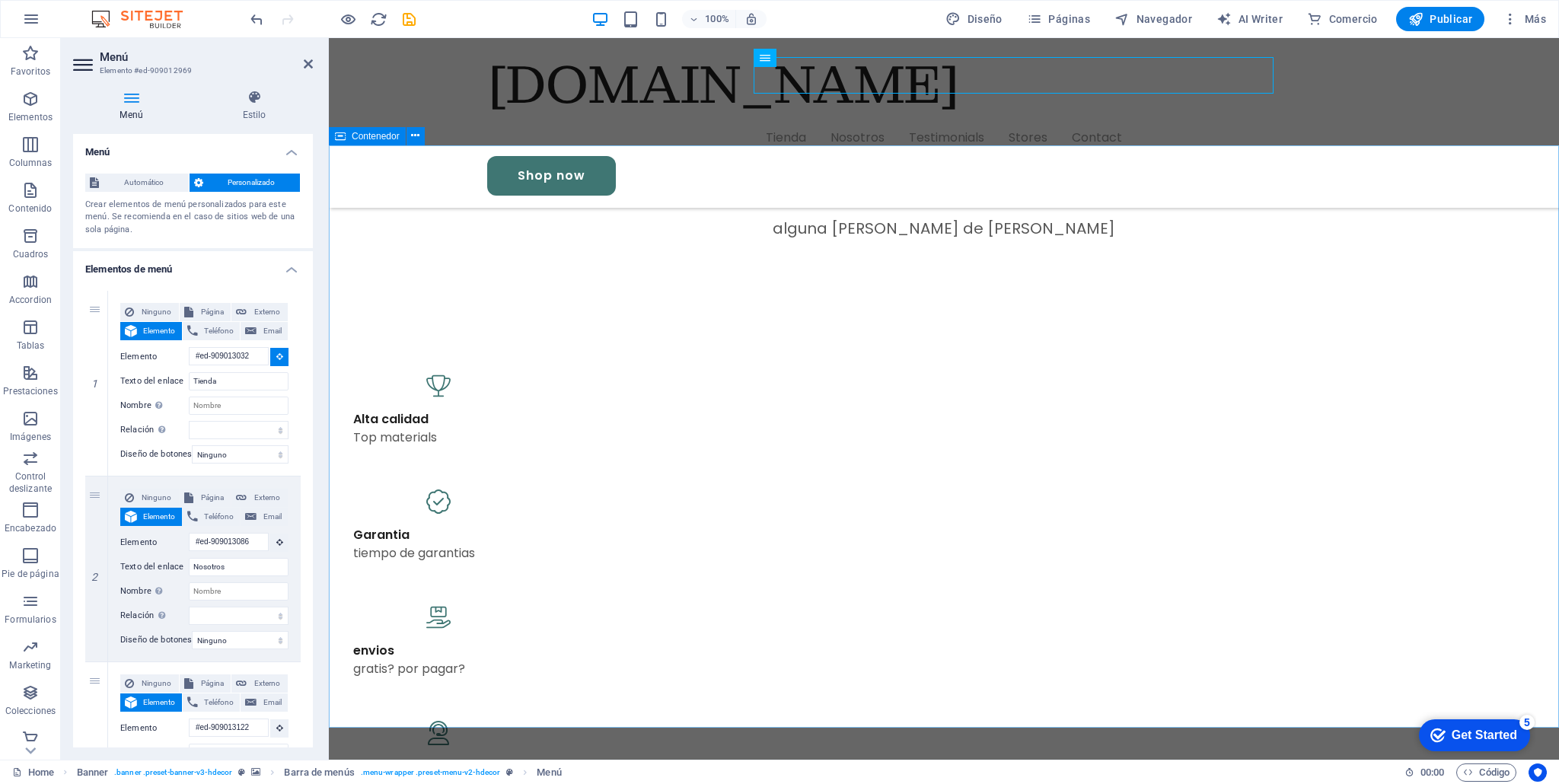
select select
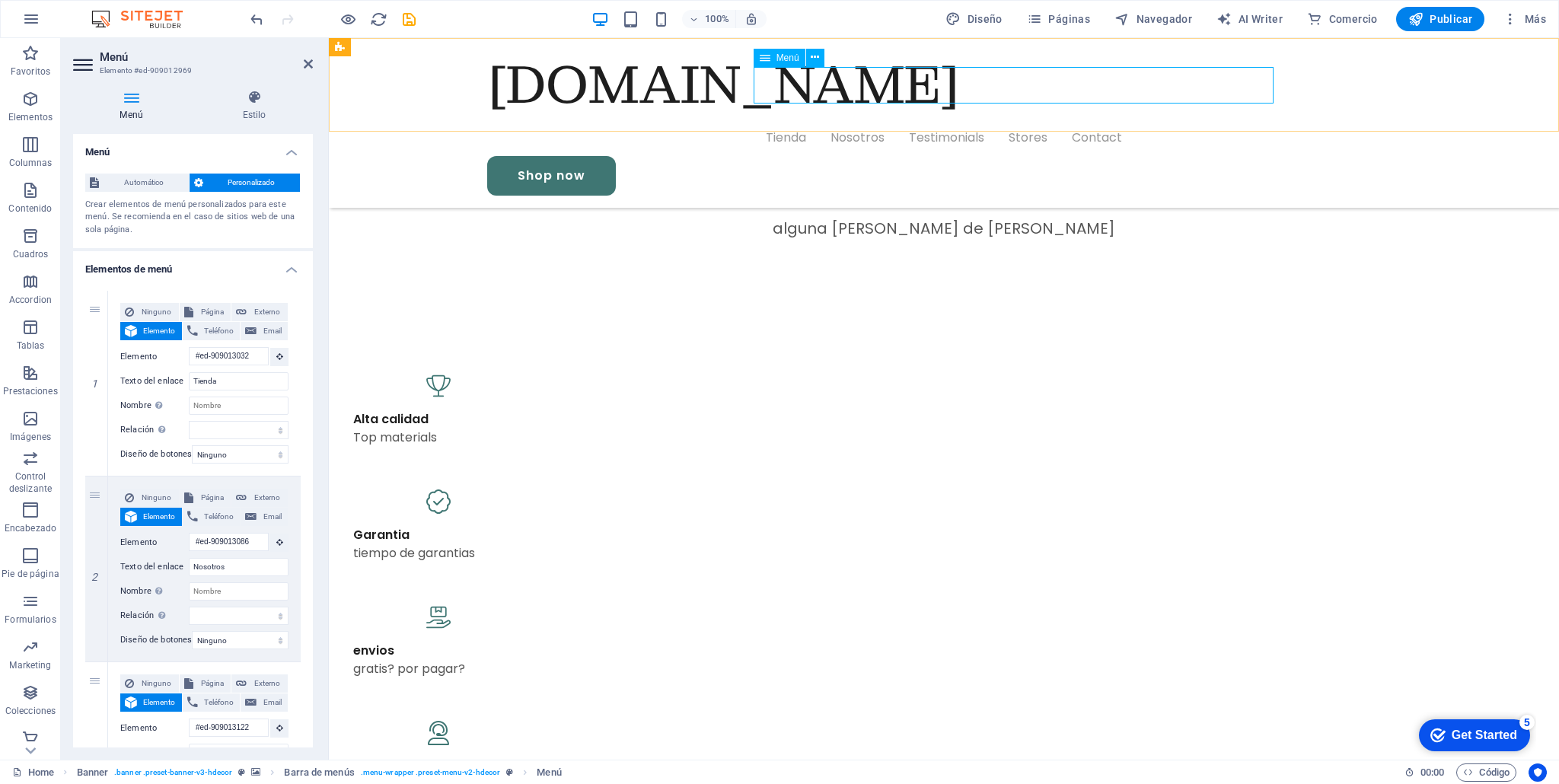
click at [854, 120] on nav "Tienda Nosotros Testimonials Stores Contact" at bounding box center [944, 138] width 914 height 37
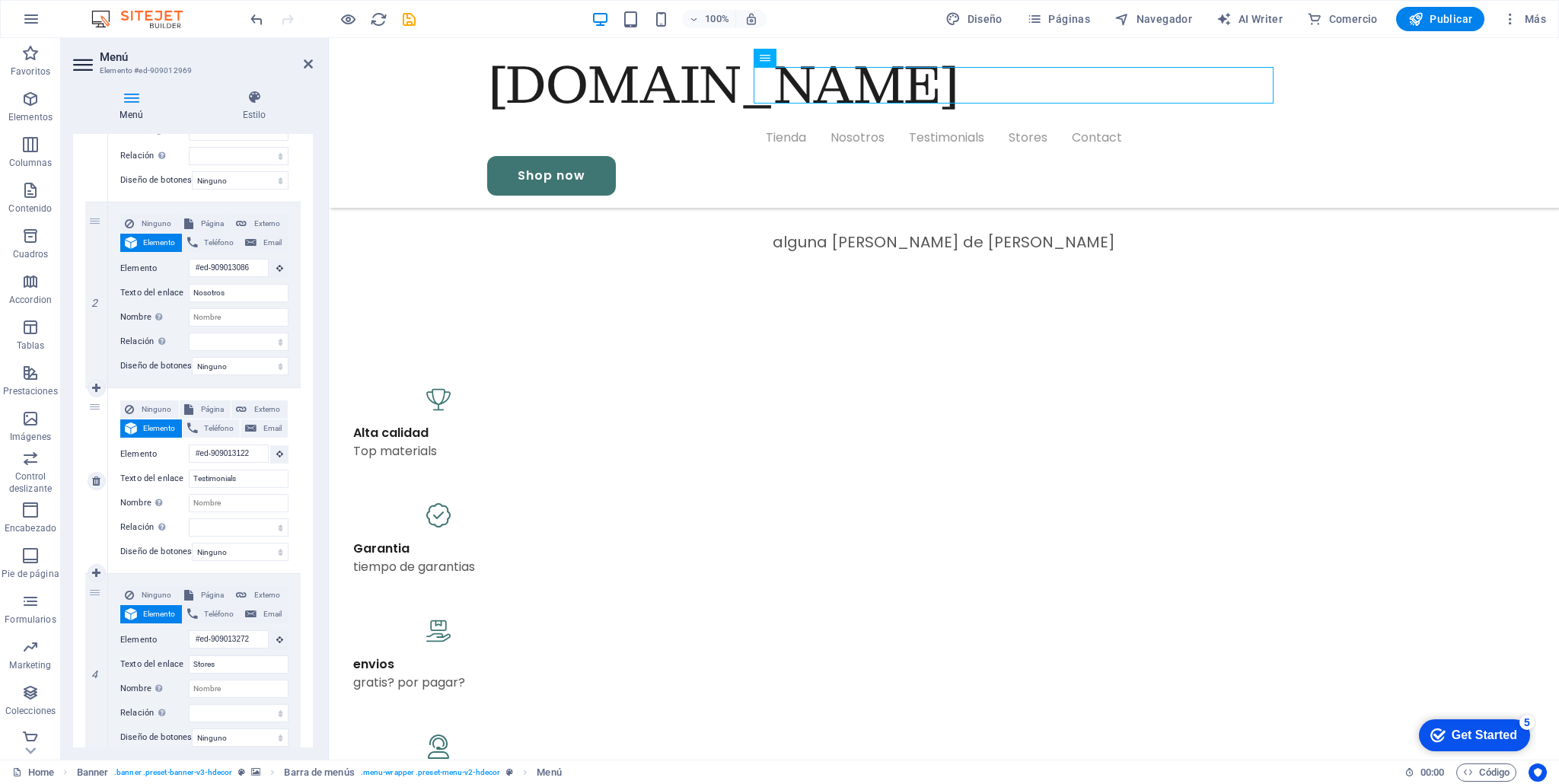
scroll to position [300, 0]
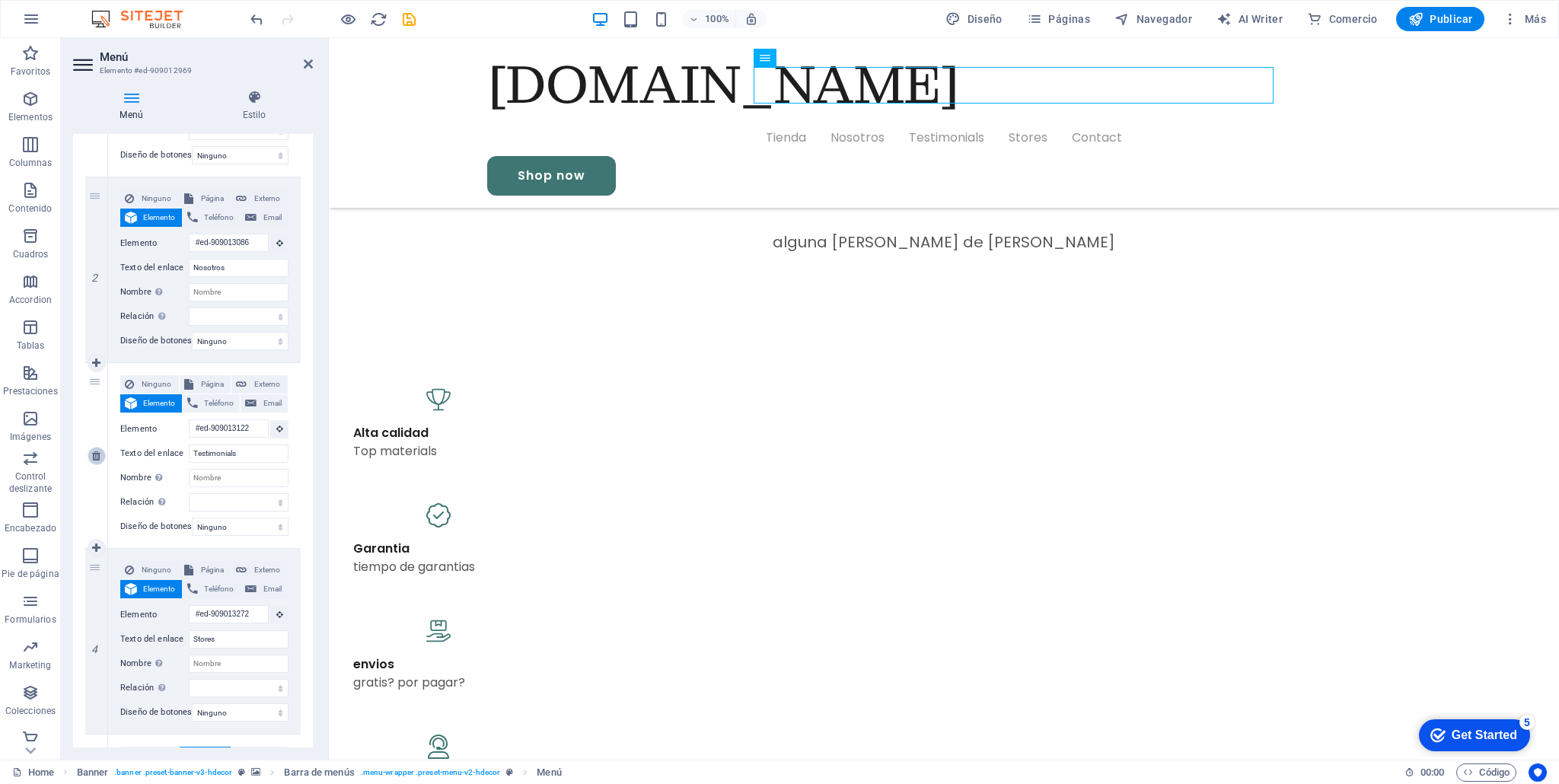
click at [100, 458] on icon at bounding box center [96, 456] width 8 height 11
select select
type input "#ed-909013272"
type input "Stores"
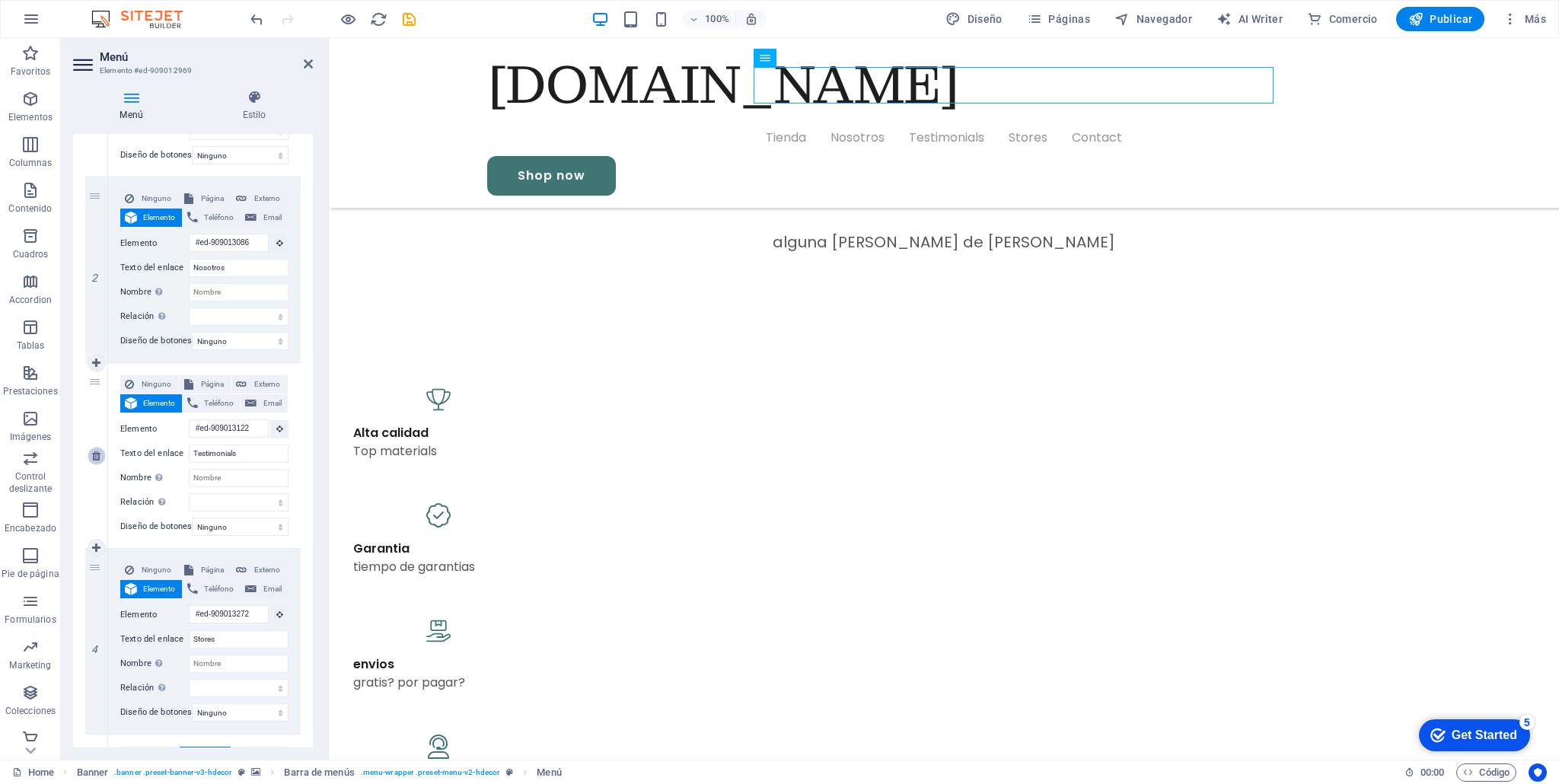
select select
select select "1"
type input "Contact"
select select
click at [100, 458] on icon at bounding box center [96, 456] width 8 height 11
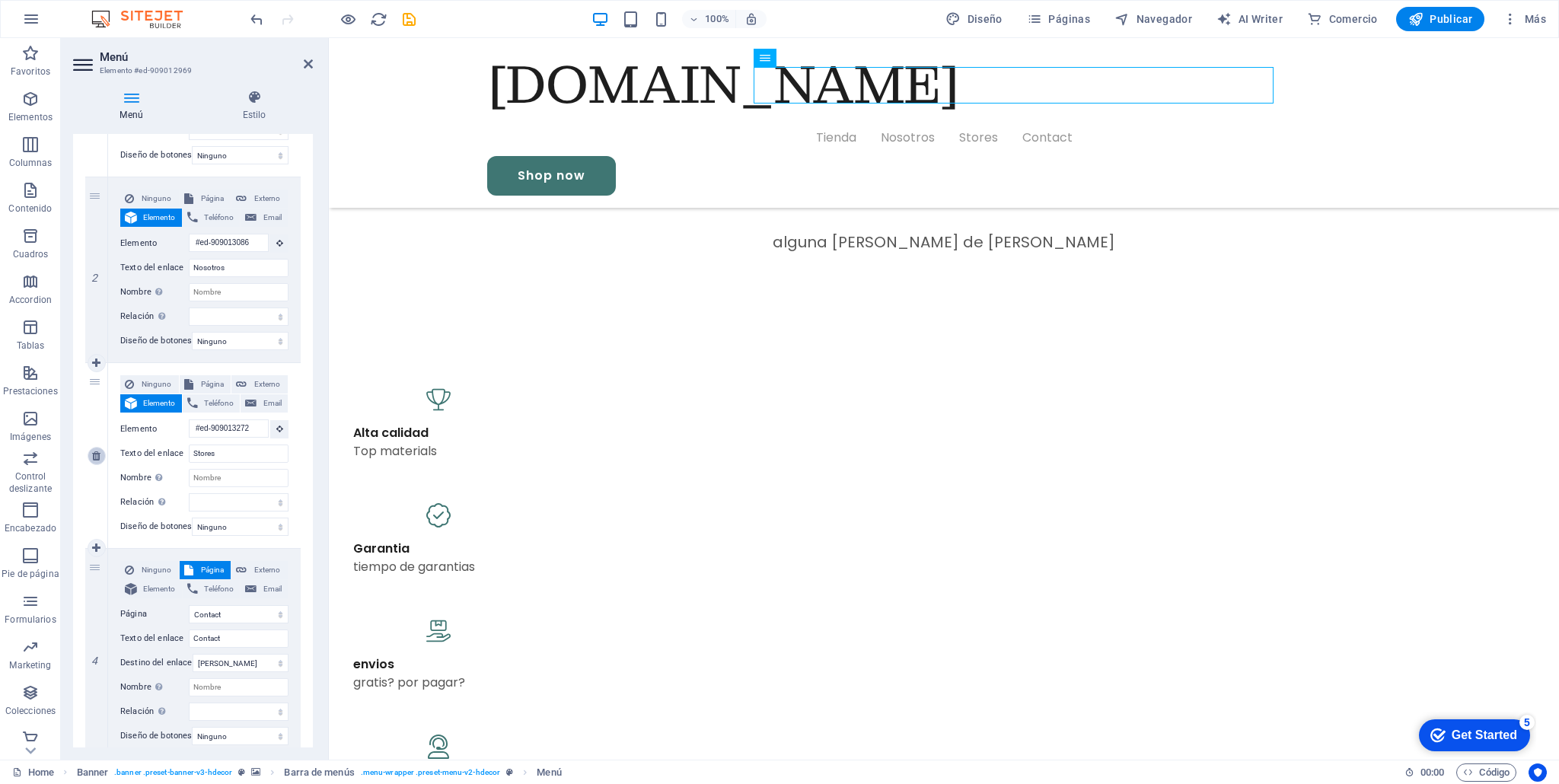
select select
select select "1"
type input "Contact"
select select
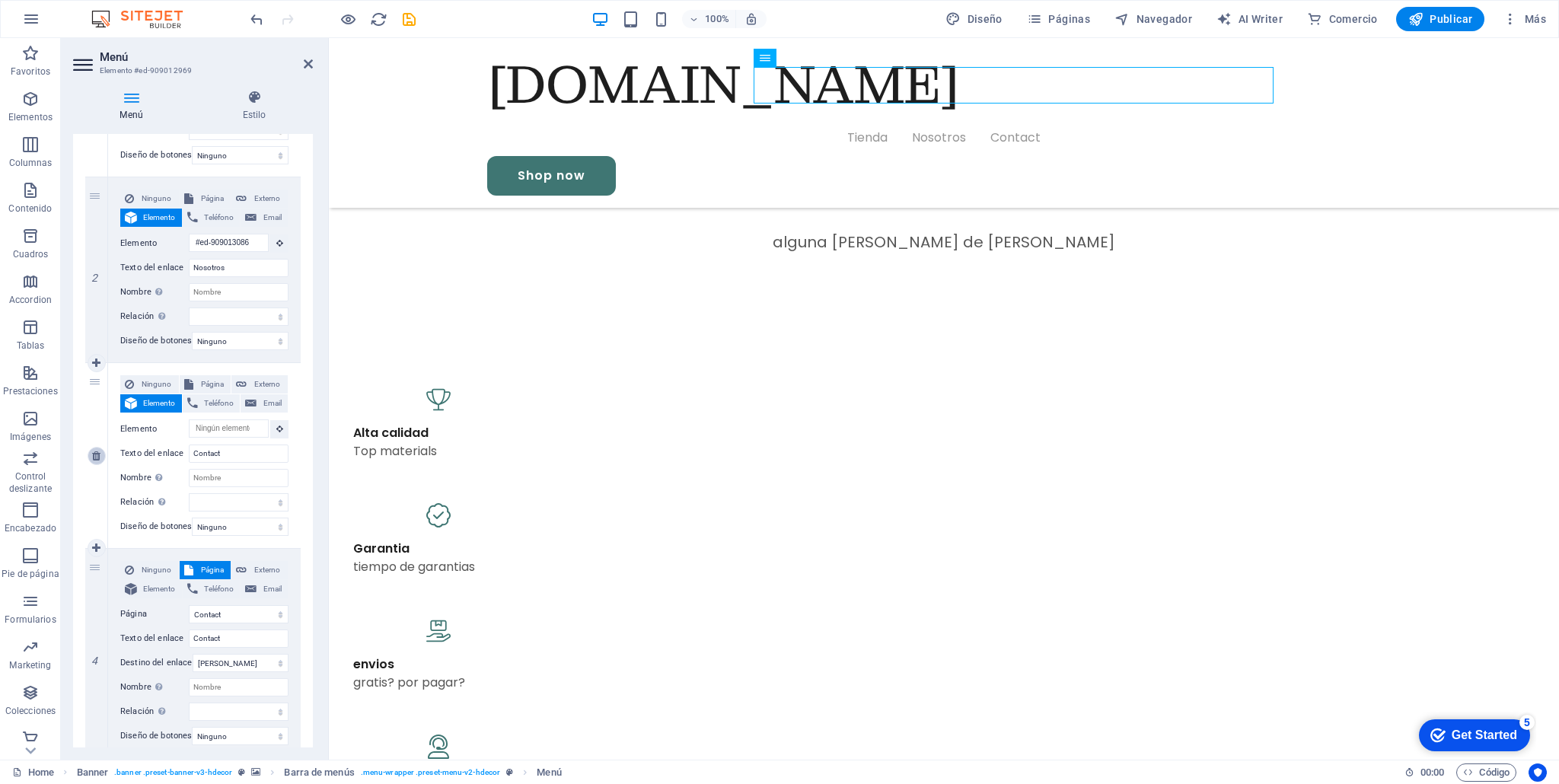
scroll to position [176, 0]
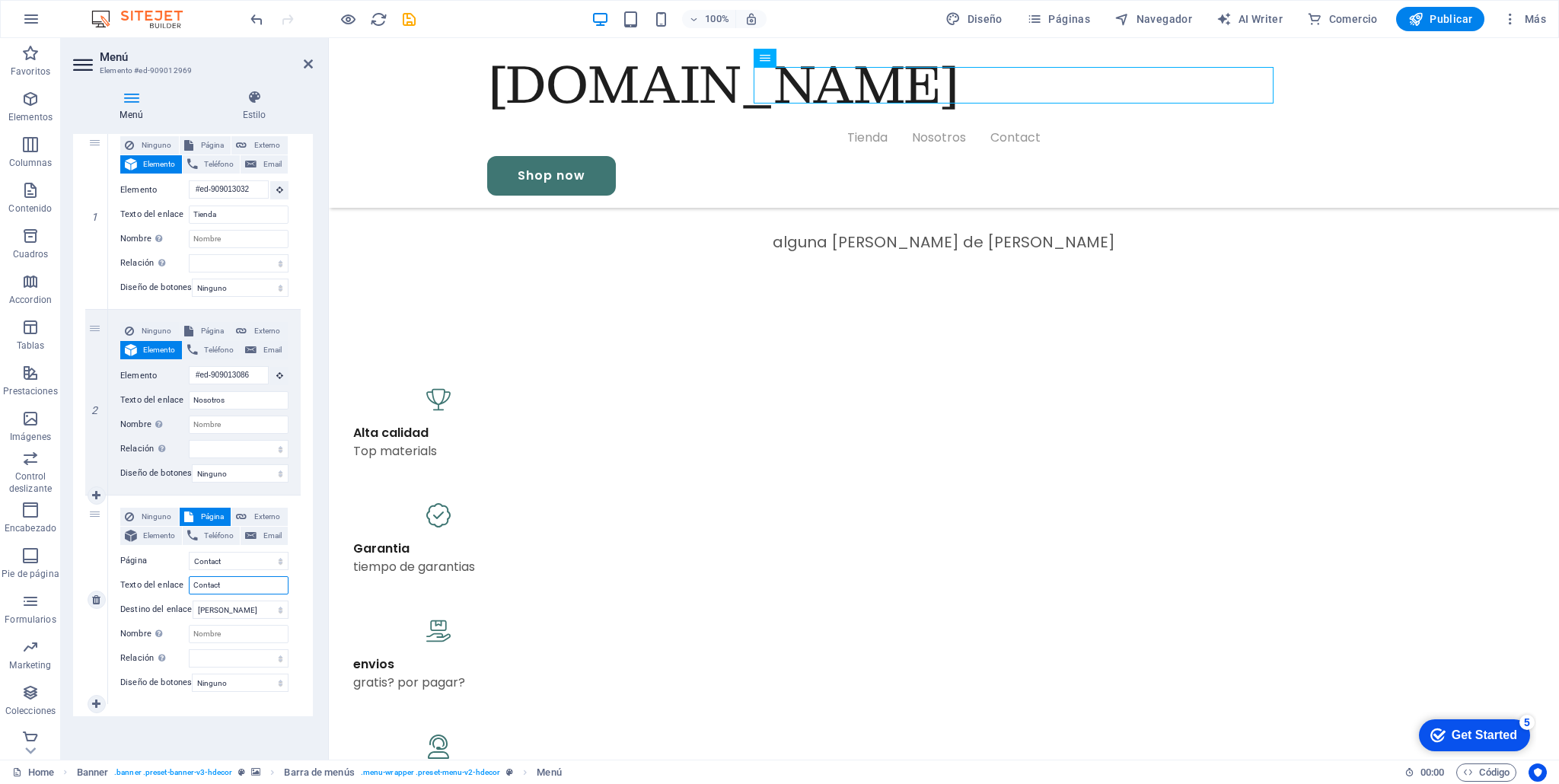
click at [238, 577] on input "Contact" at bounding box center [238, 586] width 100 height 18
type input "Contacto"
select select
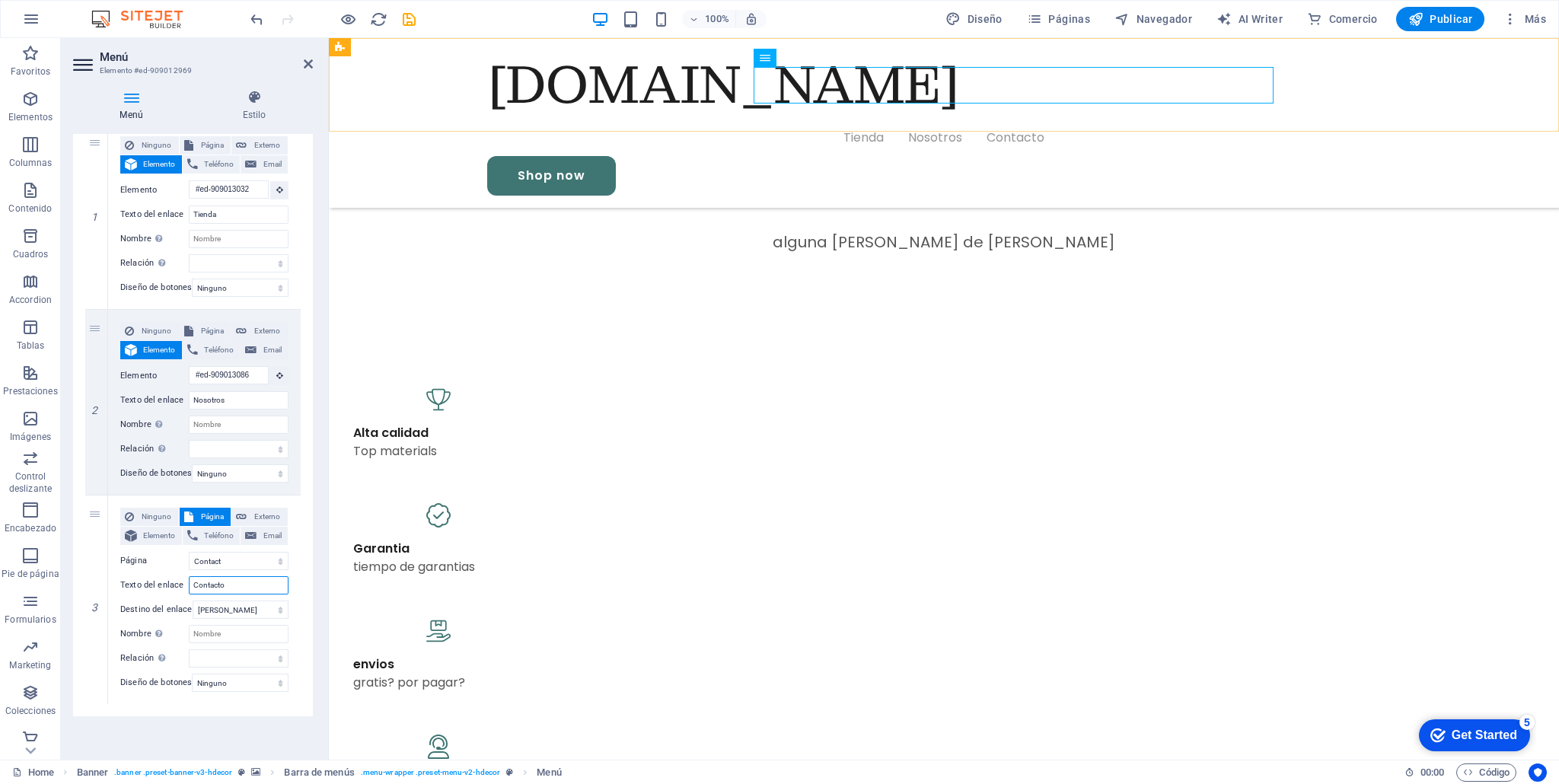
type input "Contacto"
